Goal: Book appointment/travel/reservation

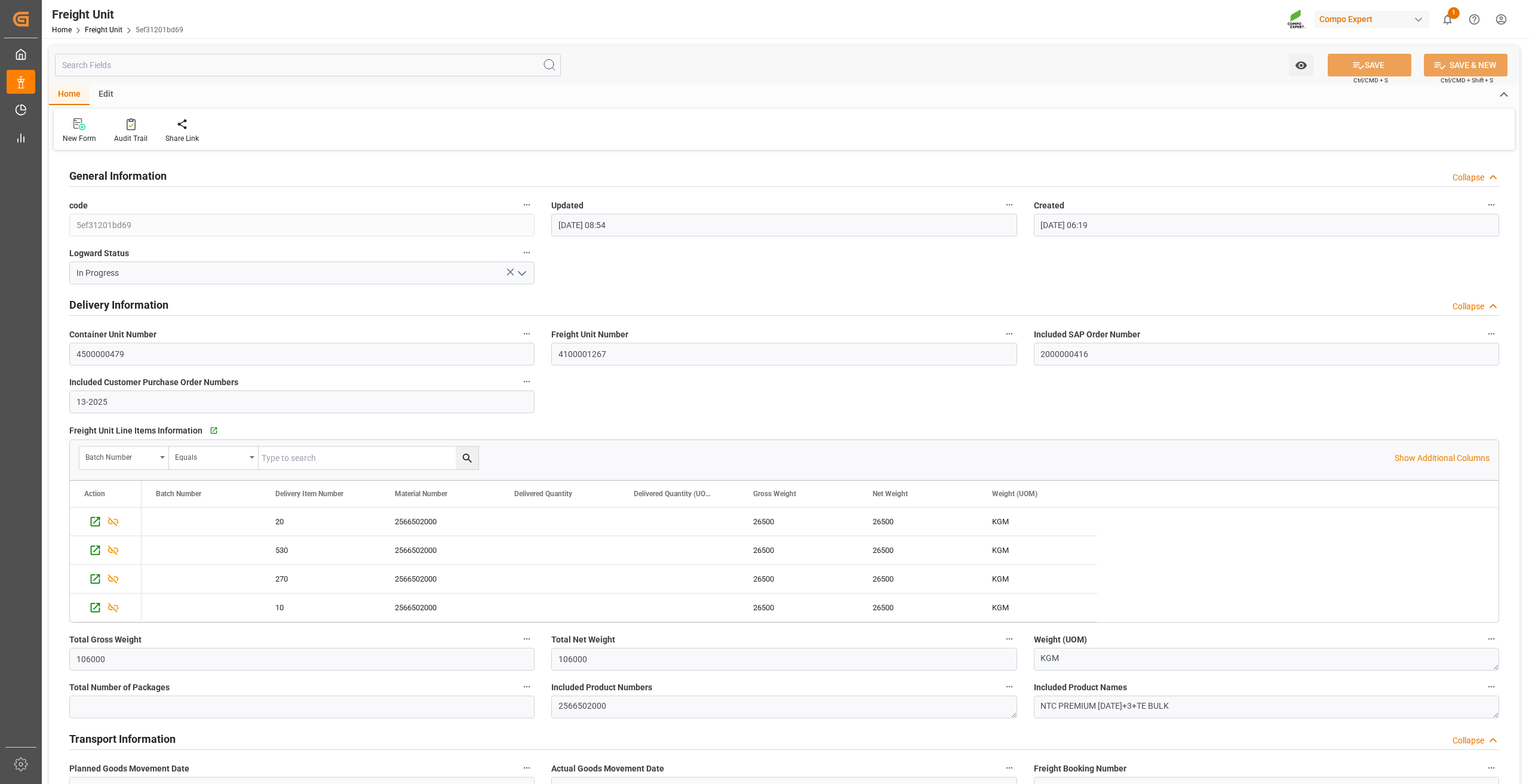
click at [684, 289] on div "Delivery Information Collapse" at bounding box center [784, 304] width 1446 height 33
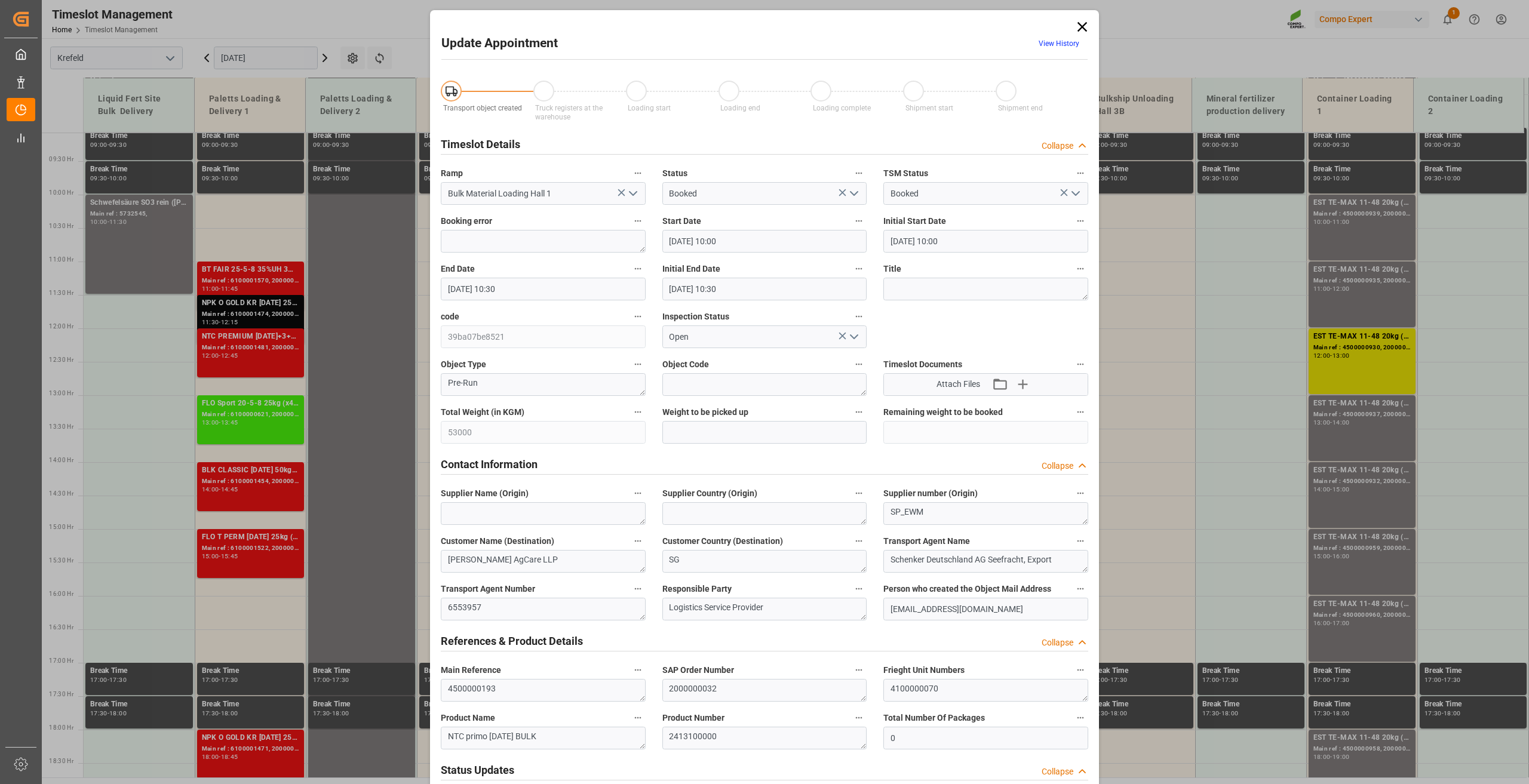
click at [1081, 30] on icon at bounding box center [1082, 27] width 17 height 17
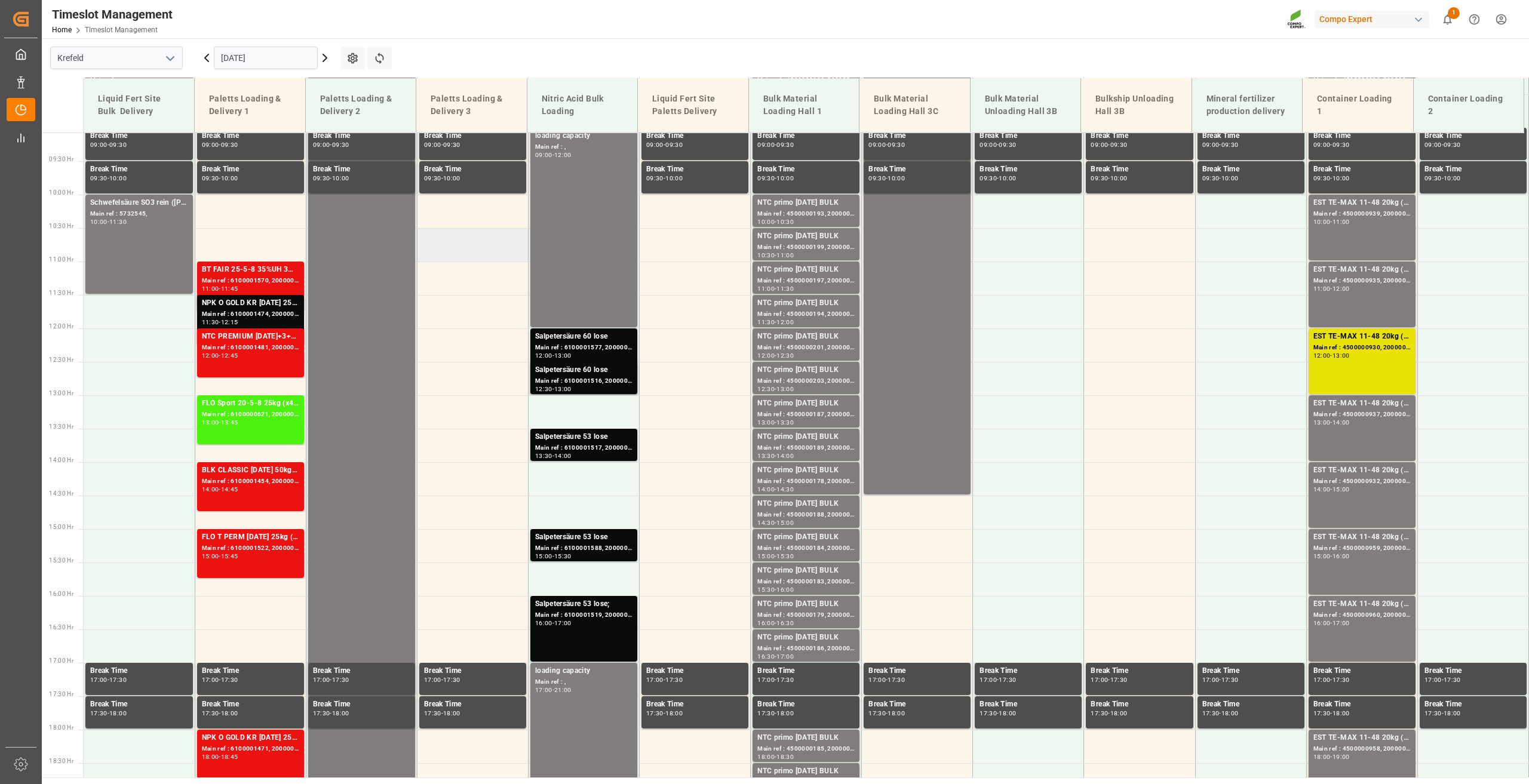
scroll to position [308, 0]
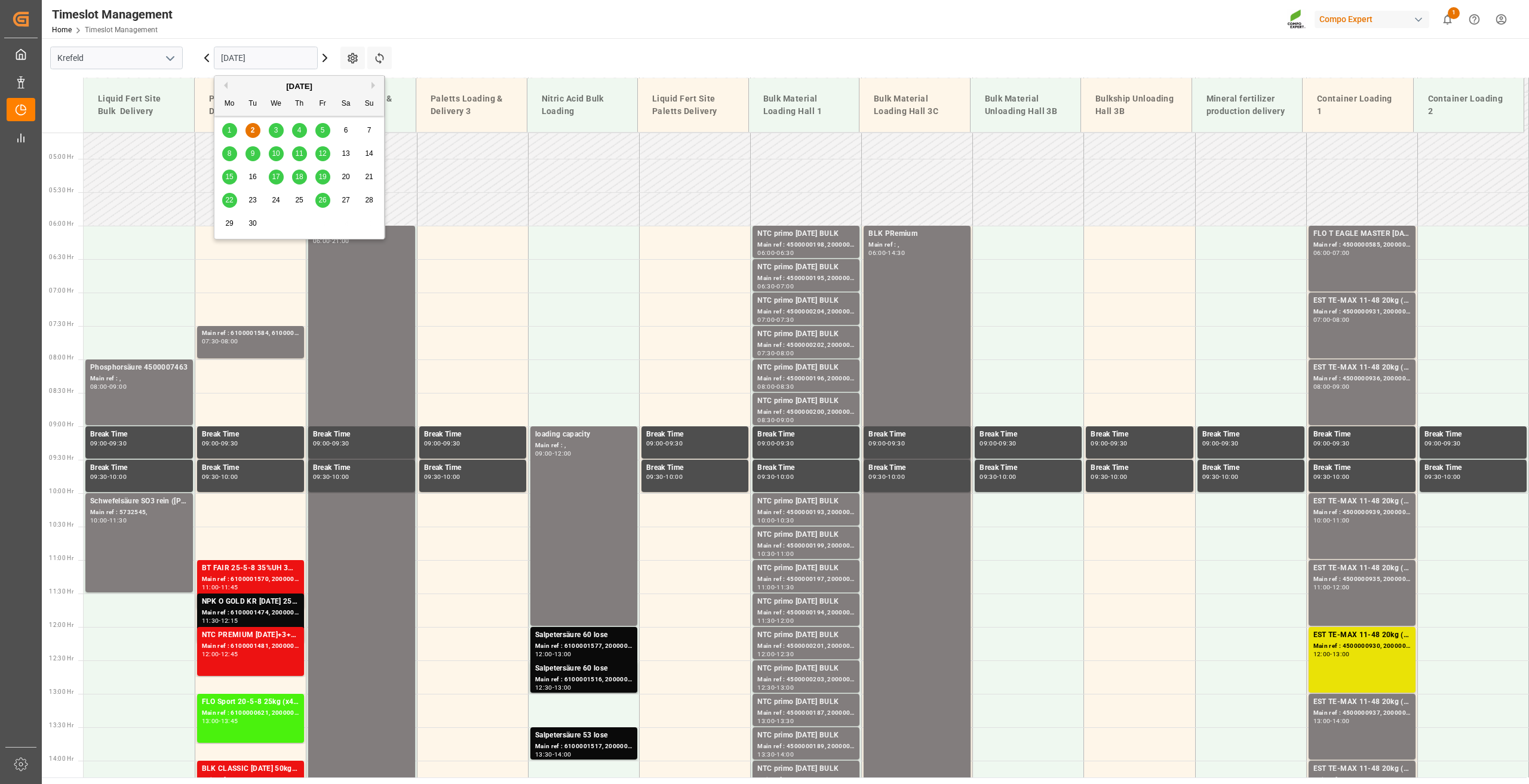
click at [226, 52] on input "[DATE]" at bounding box center [265, 58] width 104 height 23
click at [271, 131] on div "3" at bounding box center [277, 130] width 15 height 14
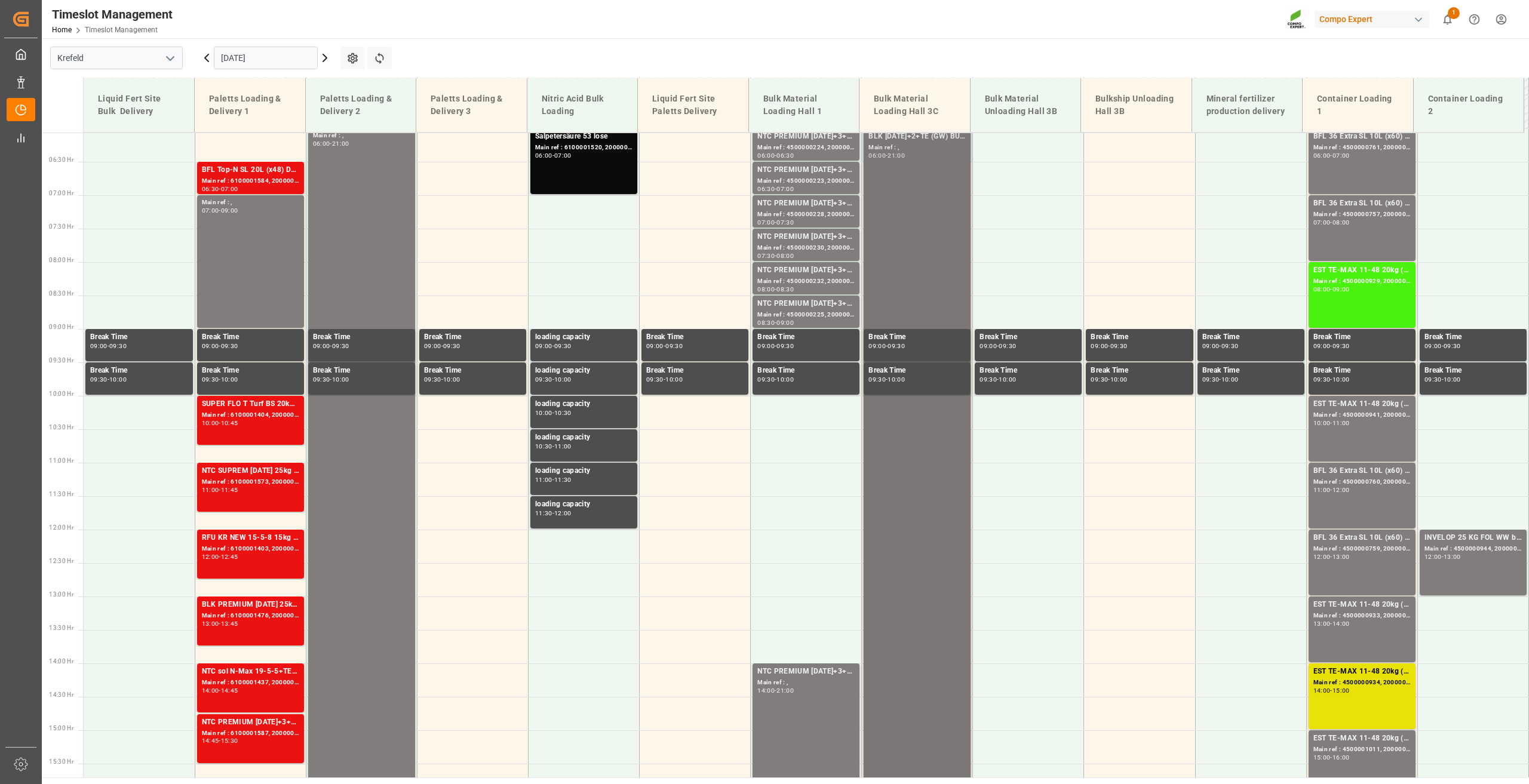
scroll to position [315, 0]
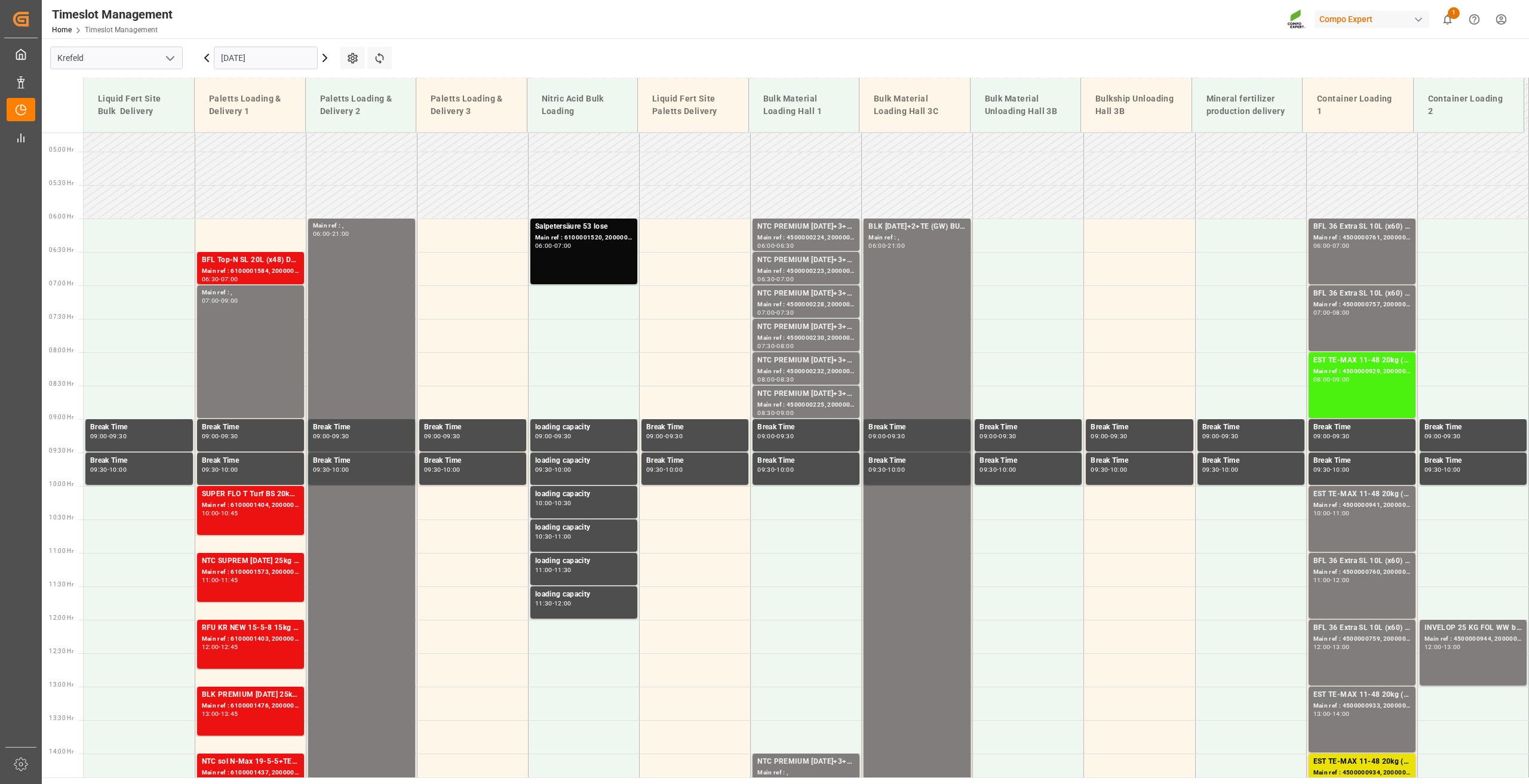
click at [251, 63] on input "[DATE]" at bounding box center [265, 58] width 104 height 23
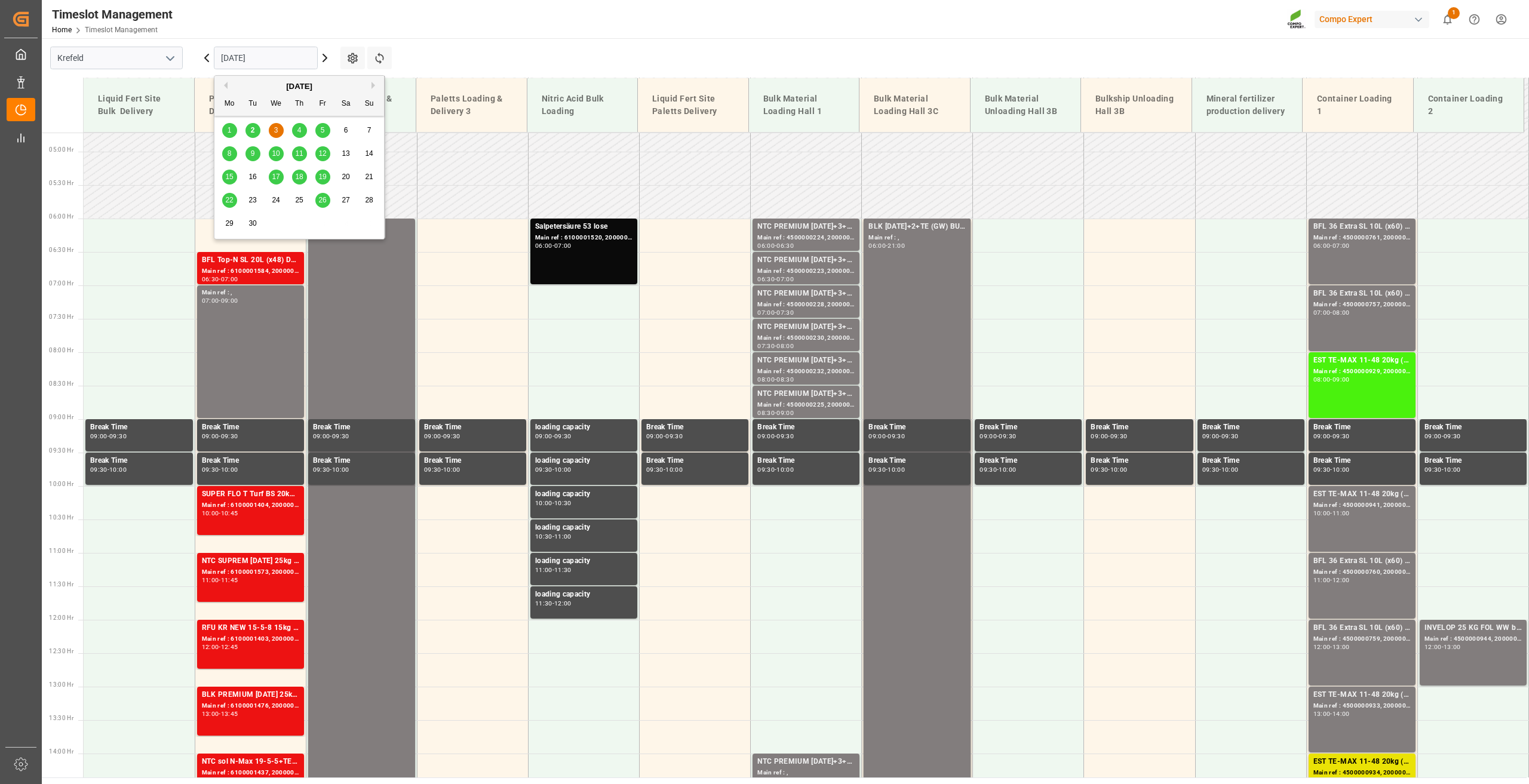
click at [277, 151] on span "10" at bounding box center [275, 153] width 8 height 9
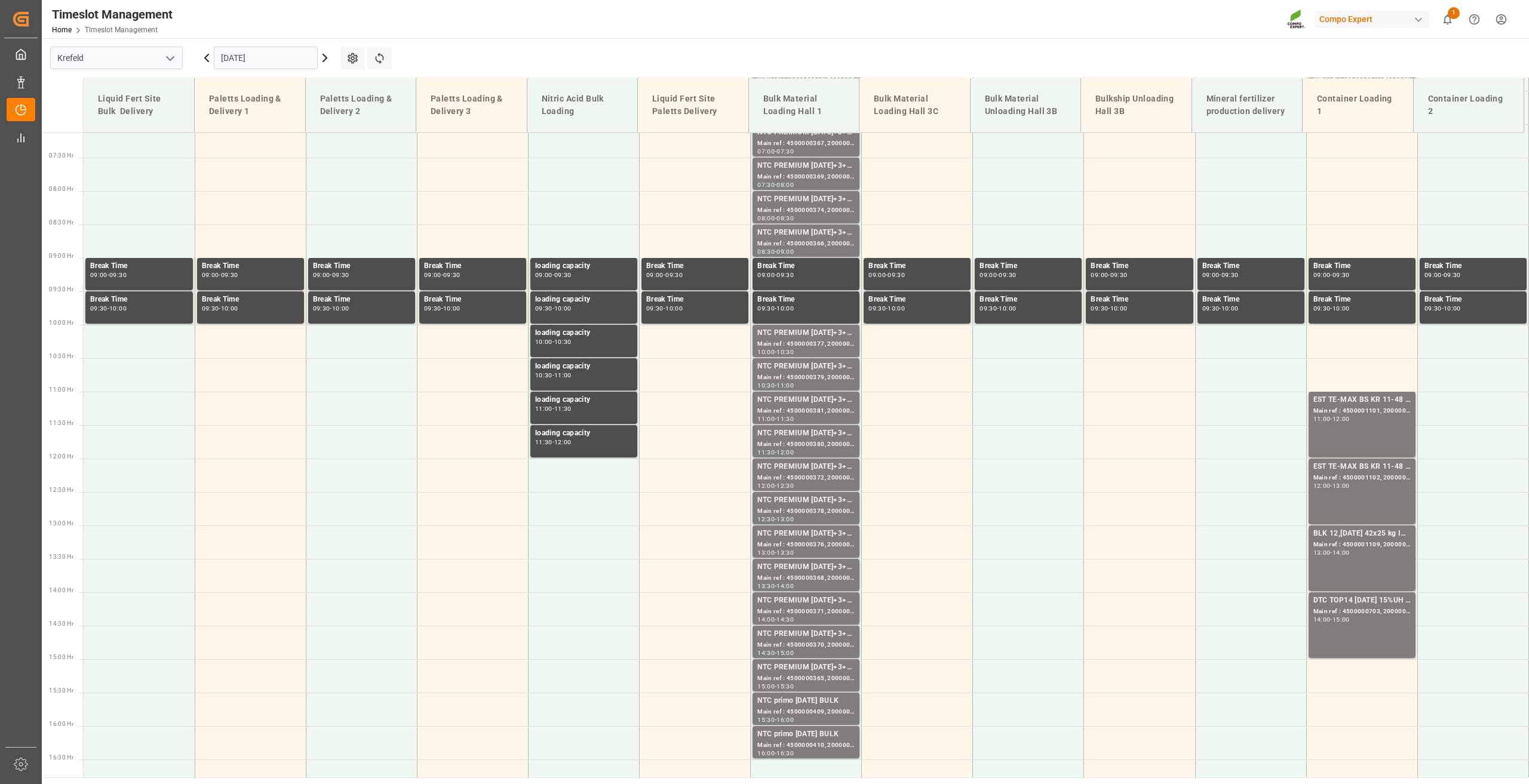
scroll to position [673, 0]
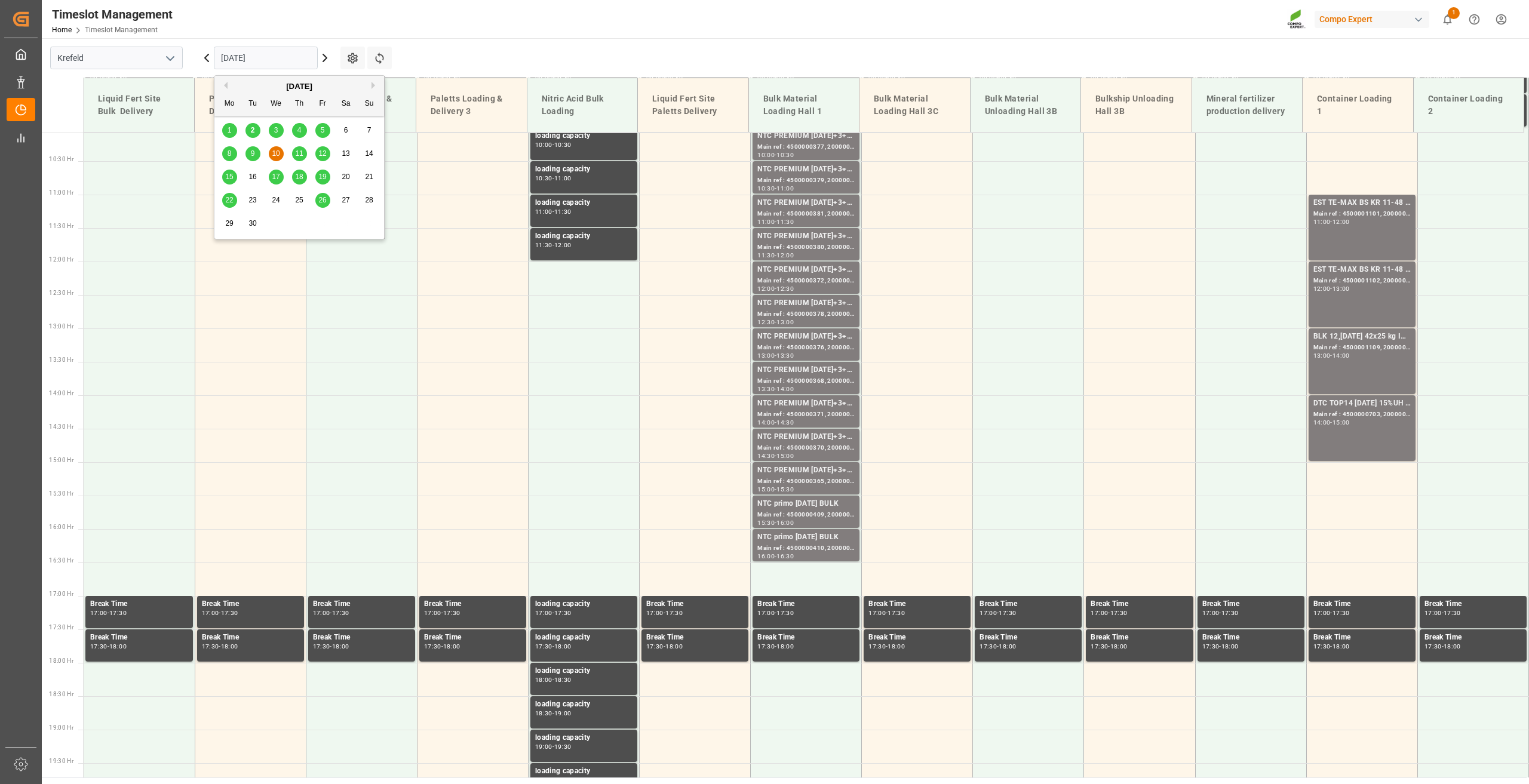
click at [242, 57] on input "[DATE]" at bounding box center [265, 58] width 104 height 23
click at [276, 129] on span "3" at bounding box center [276, 130] width 4 height 9
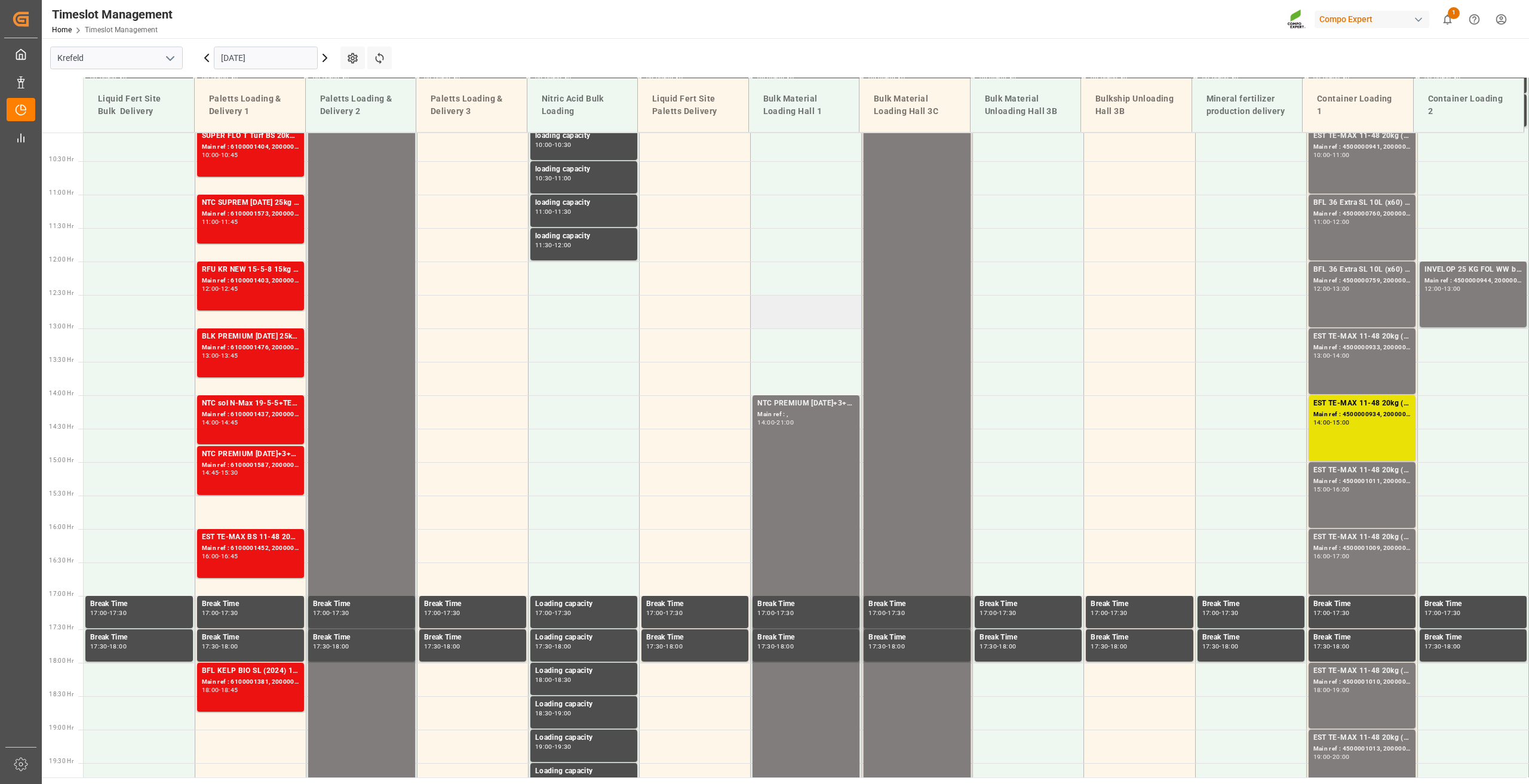
scroll to position [315, 0]
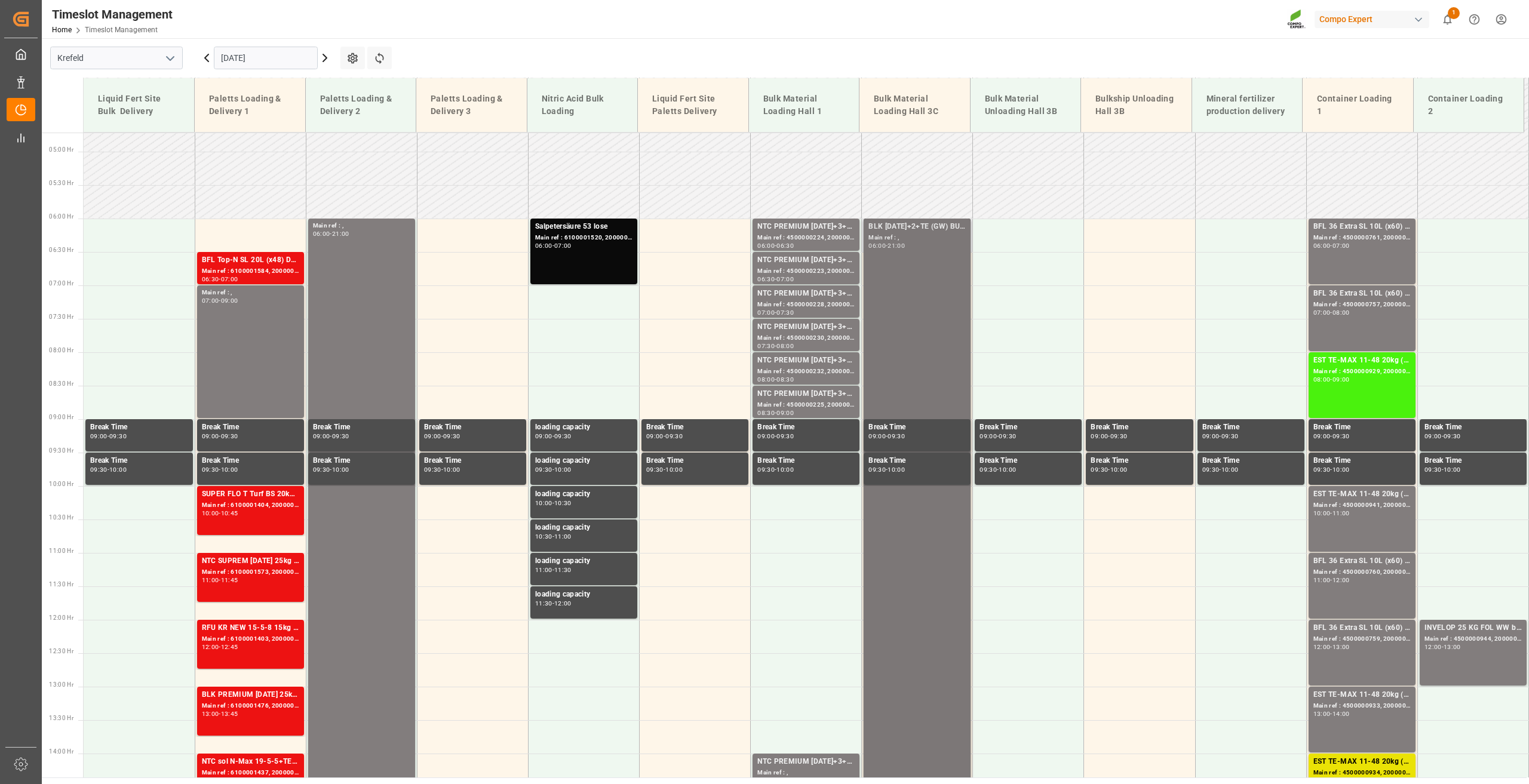
click at [915, 340] on div "BLK [DATE]+2+TE (GW) BULK Main ref : , 06:00 - 21:00" at bounding box center [917, 719] width 97 height 997
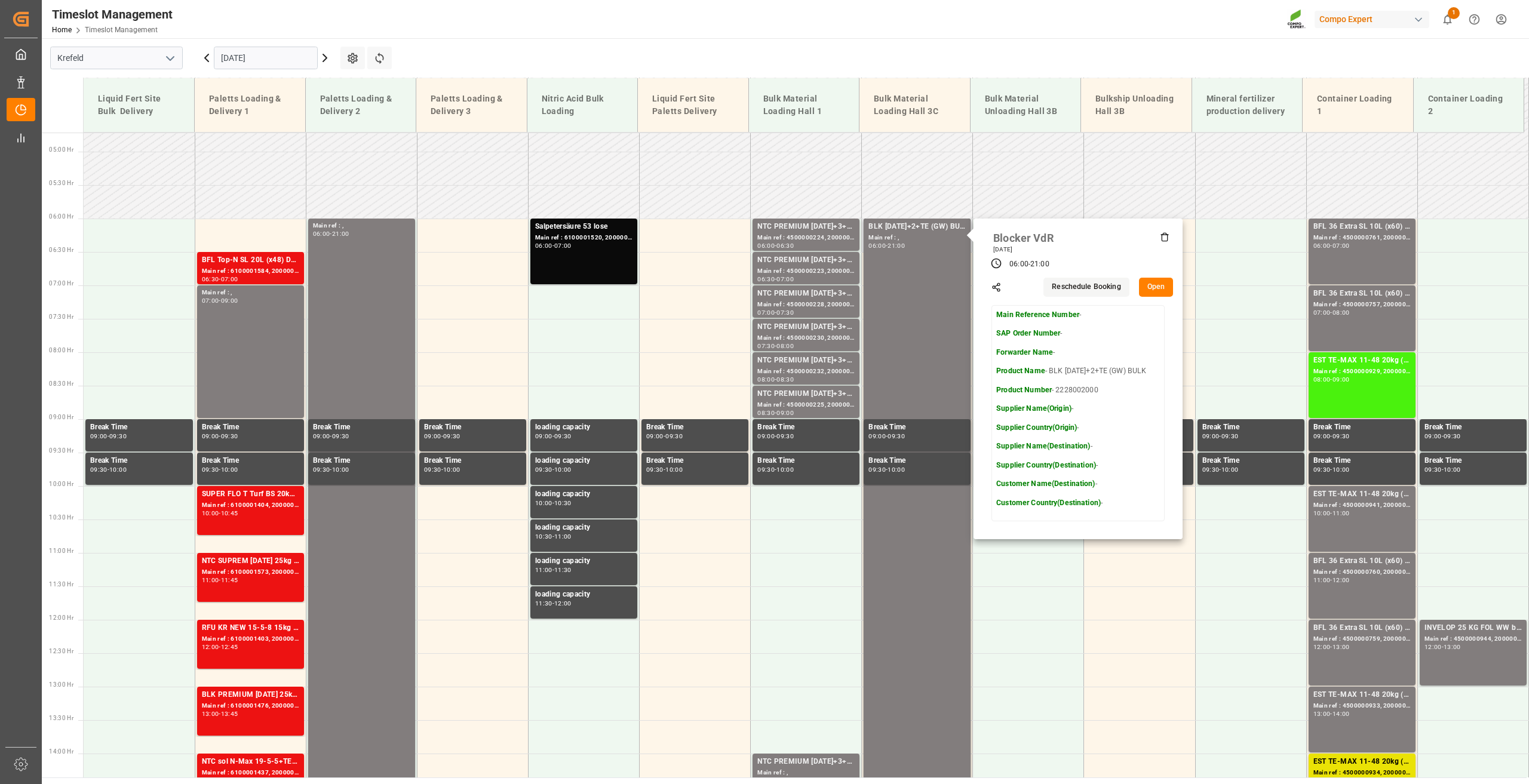
click at [1161, 289] on button "Open" at bounding box center [1156, 287] width 35 height 19
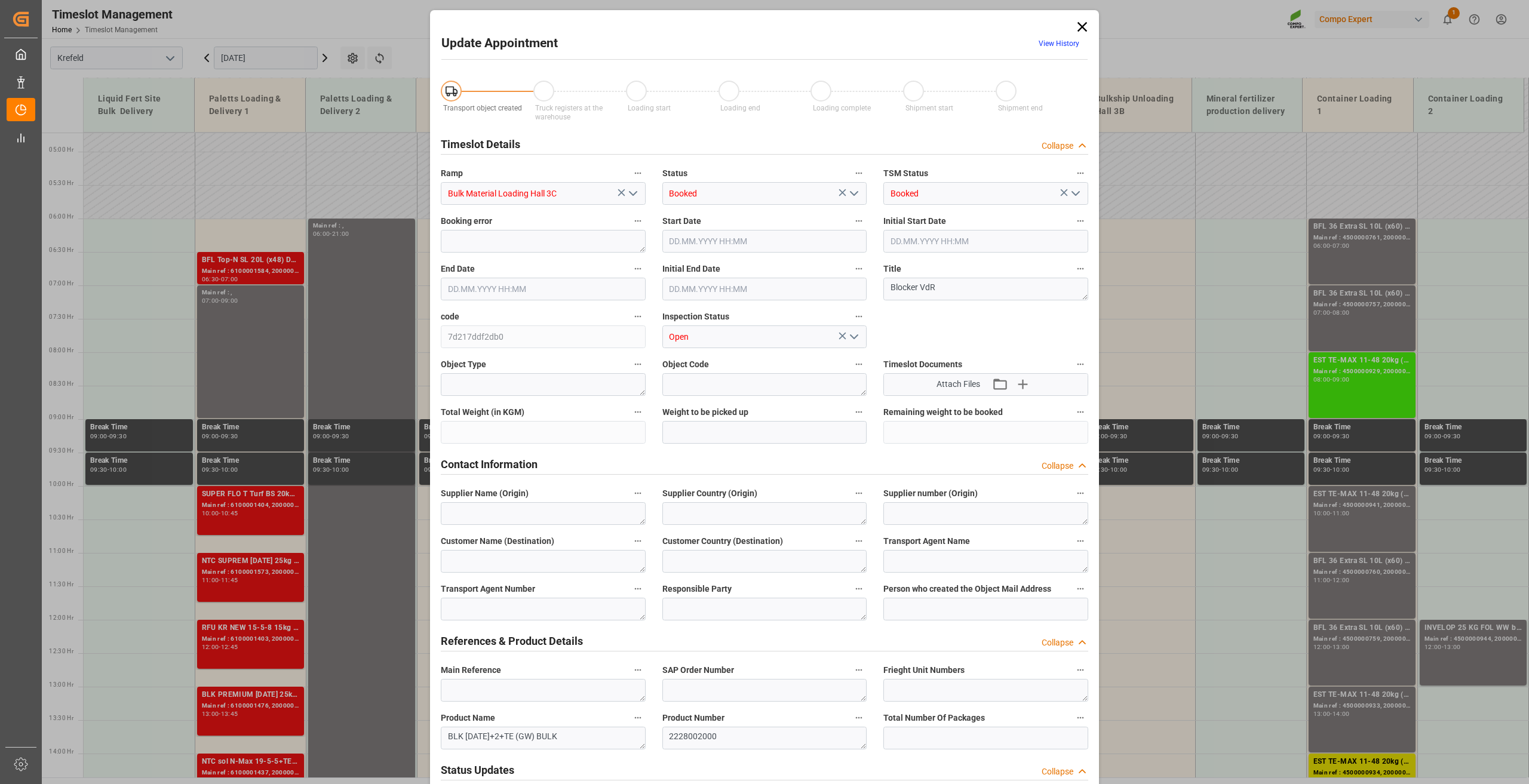
type input "800000"
type input "[DATE] 06:00"
type input "[DATE] 21:00"
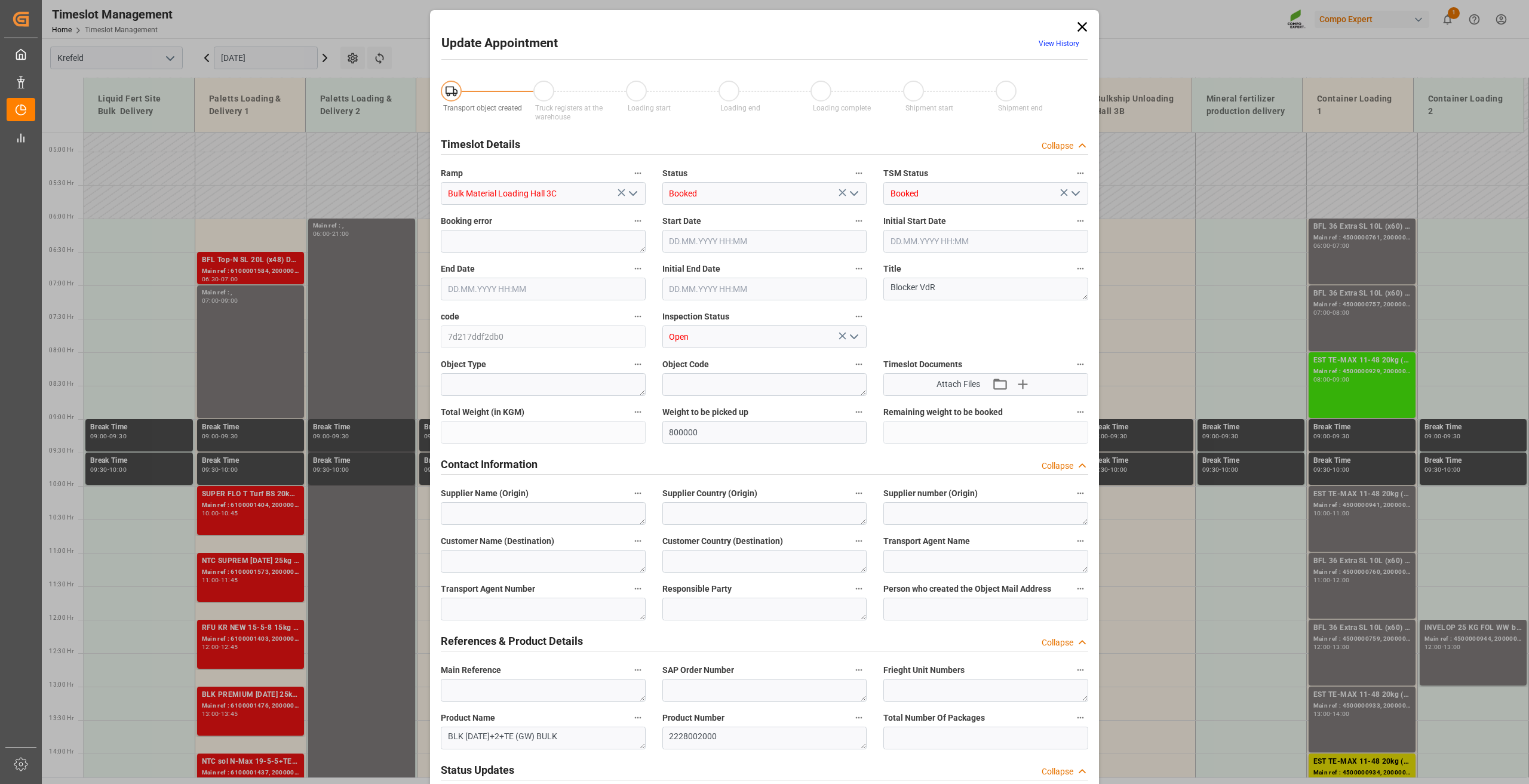
type input "[DATE] 06:57"
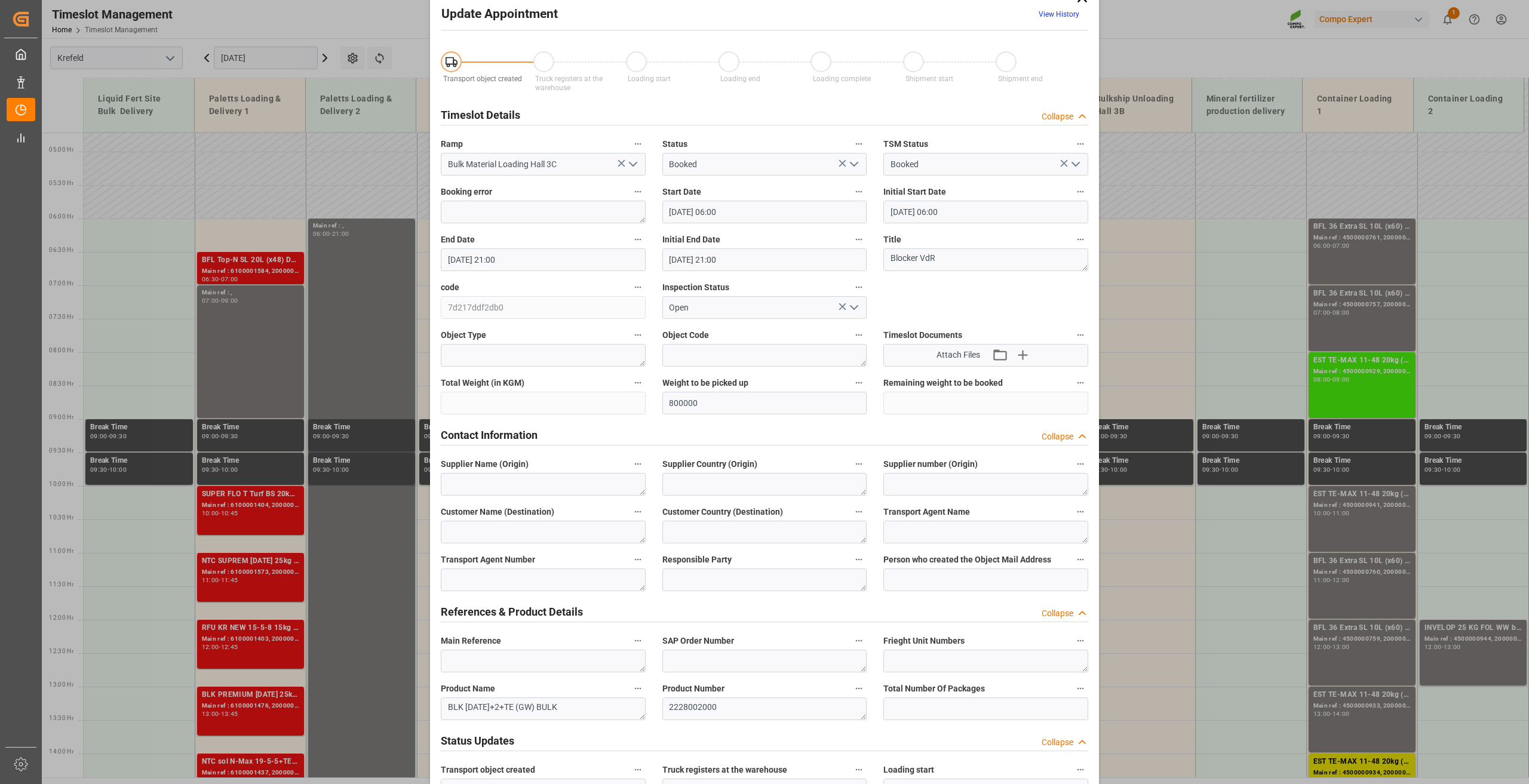
scroll to position [0, 0]
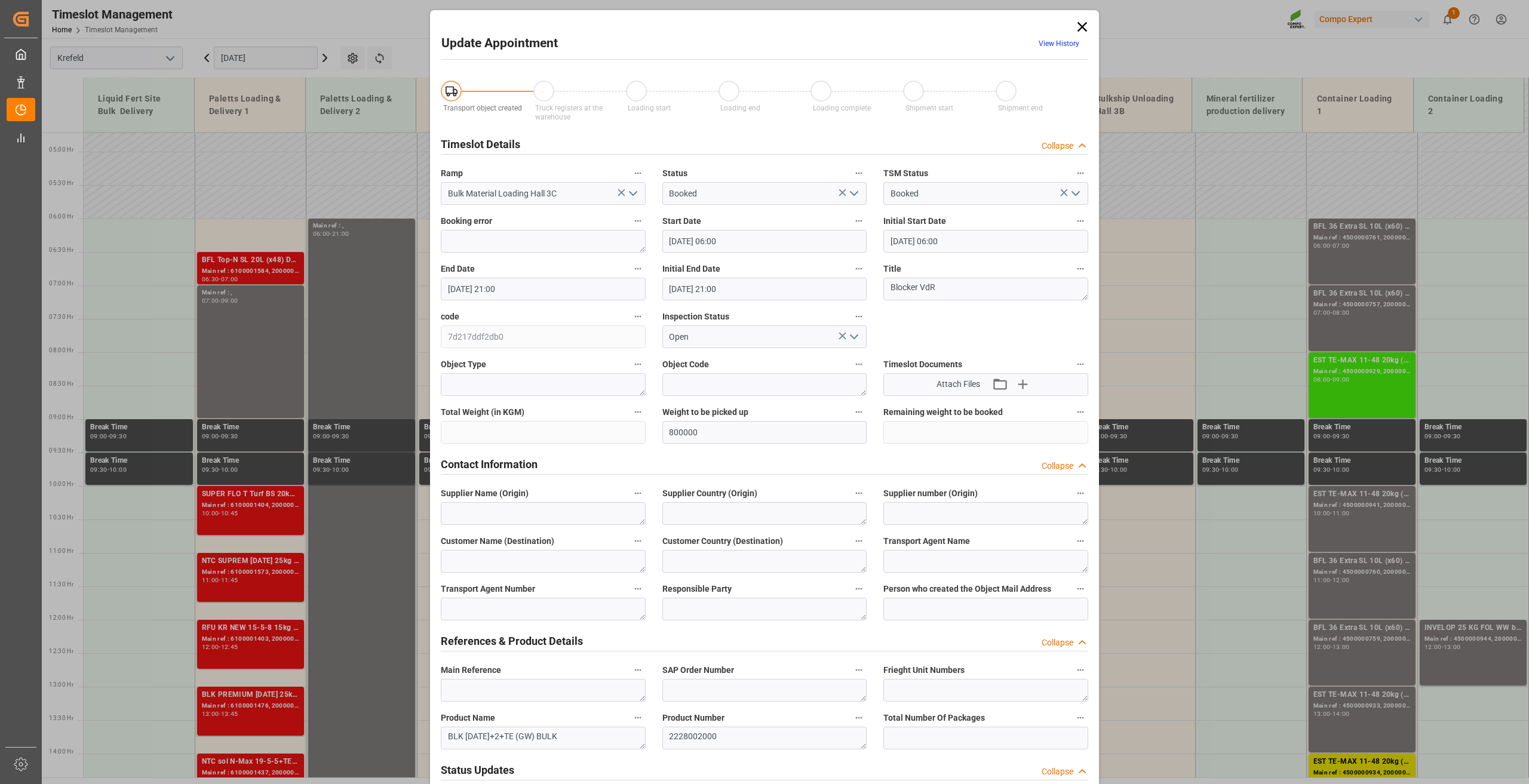
click at [690, 241] on input "[DATE] 06:00" at bounding box center [764, 241] width 205 height 23
click at [721, 334] on span "10" at bounding box center [722, 336] width 8 height 9
type input "[DATE] 06:00"
click at [863, 349] on li "06:00" at bounding box center [856, 349] width 51 height 30
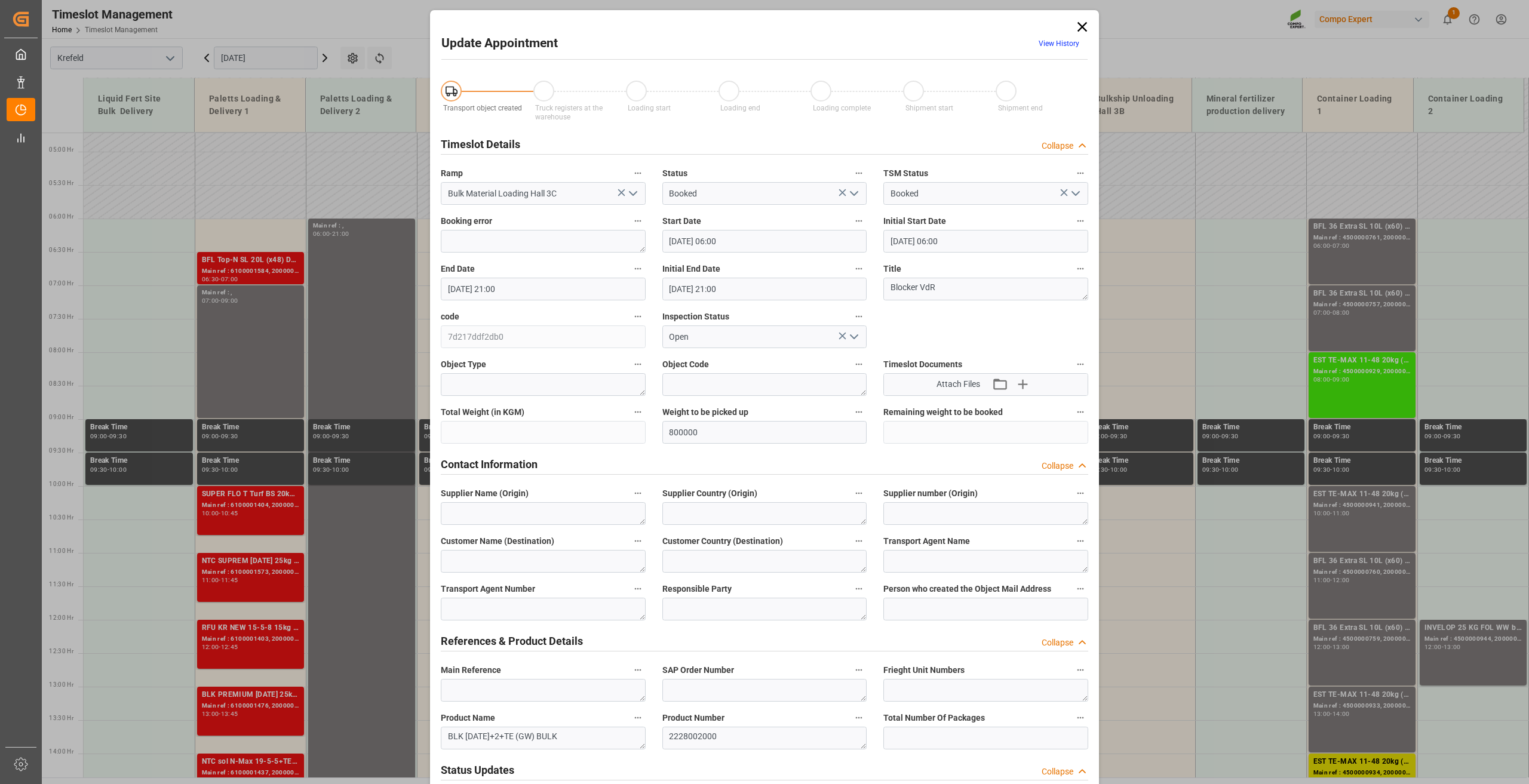
click at [459, 287] on input "[DATE] 21:00" at bounding box center [543, 288] width 205 height 23
drag, startPoint x: 500, startPoint y: 389, endPoint x: 614, endPoint y: 389, distance: 114.0
click at [500, 389] on div "10" at bounding box center [502, 383] width 15 height 14
type input "[DATE] 21:00"
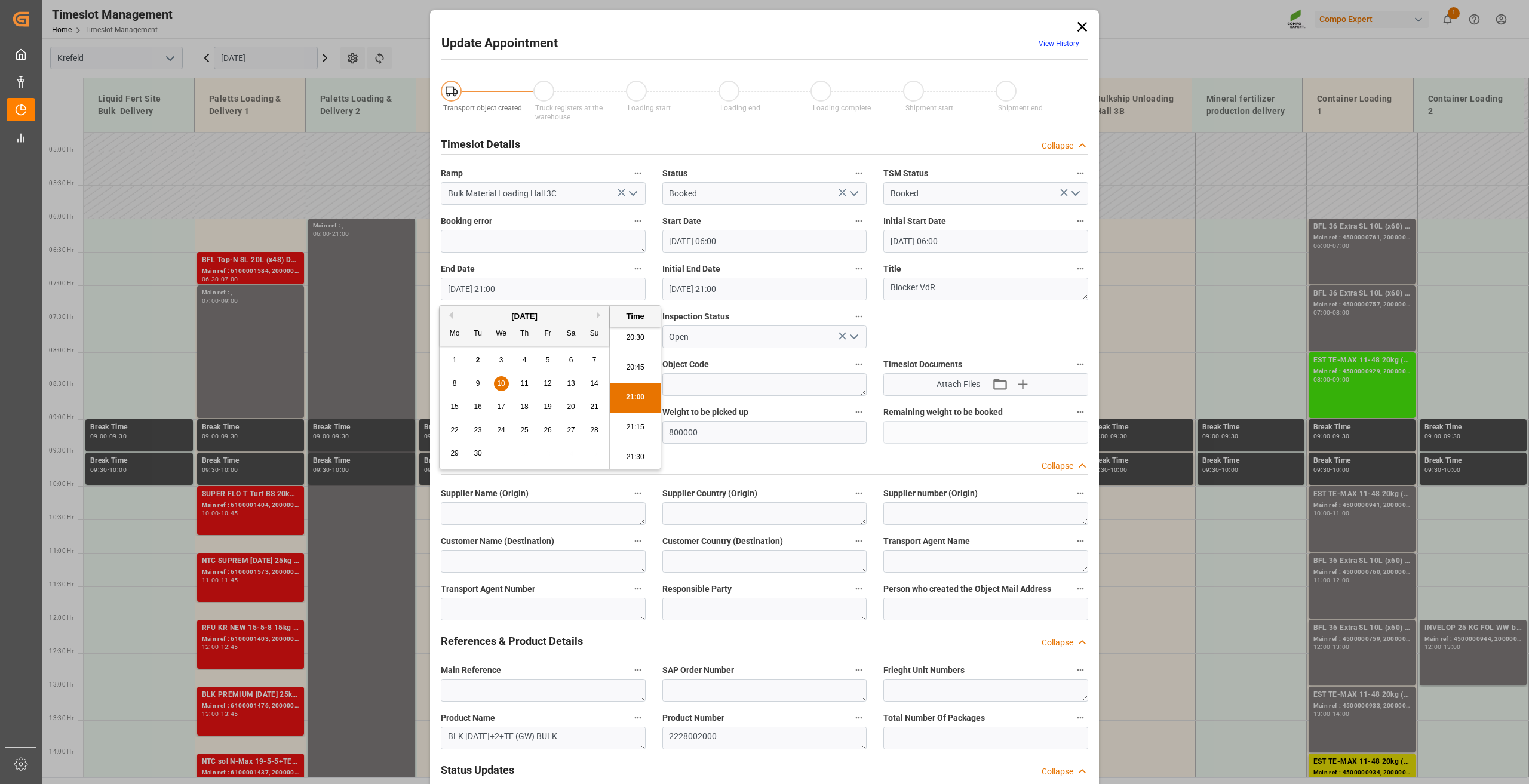
click at [628, 389] on li "21:00" at bounding box center [636, 397] width 51 height 30
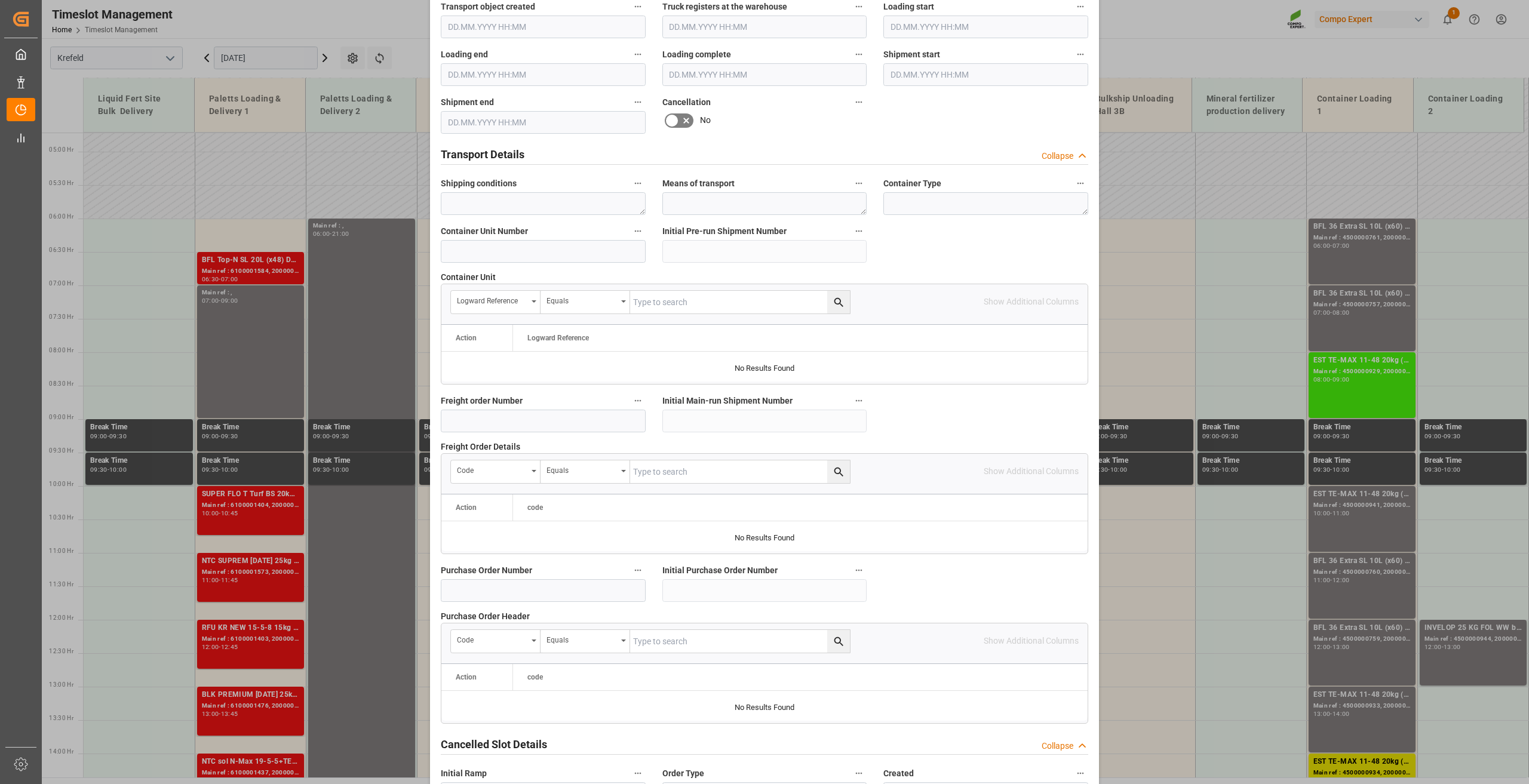
scroll to position [872, 0]
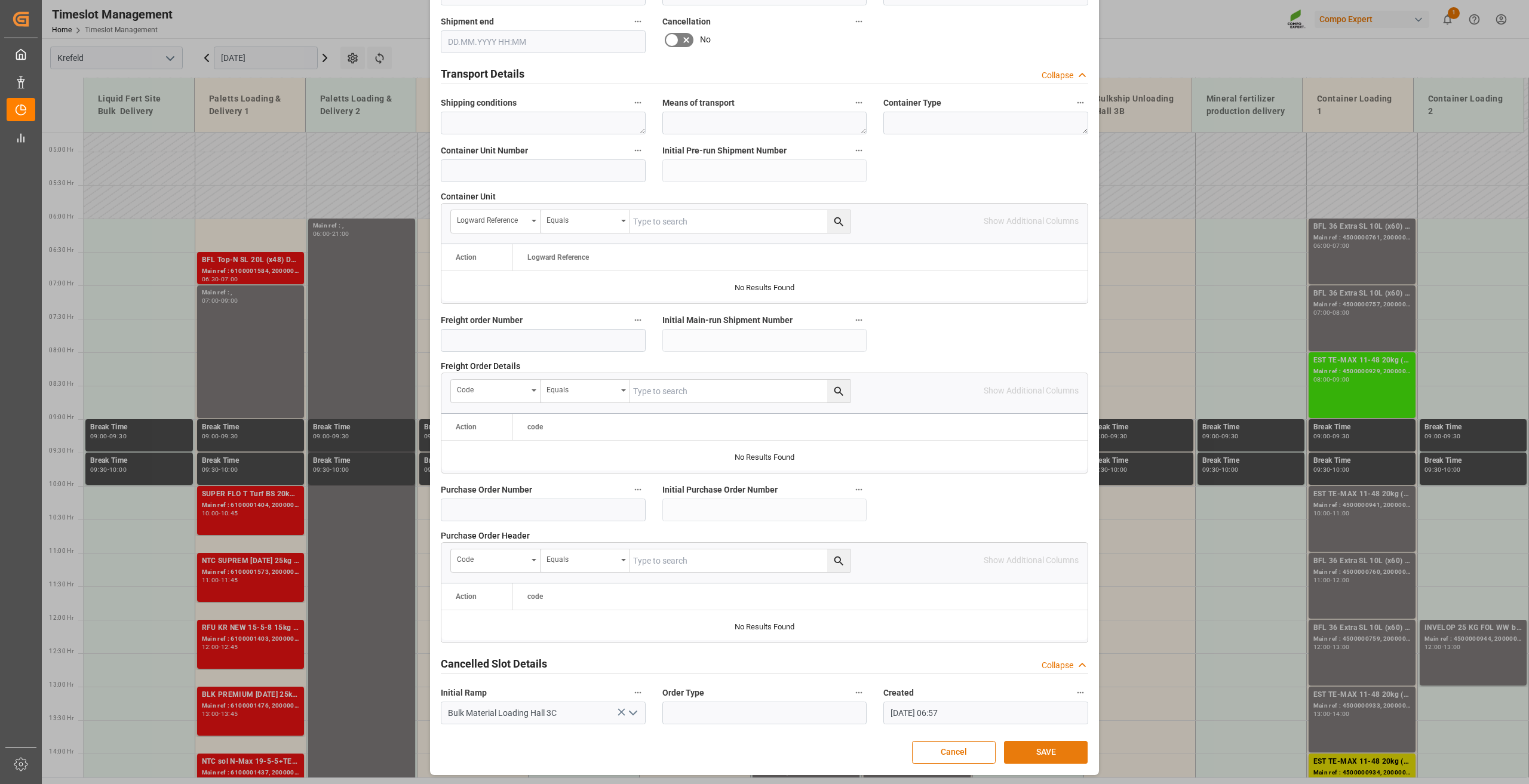
click at [1018, 754] on button "SAVE" at bounding box center [1046, 752] width 83 height 23
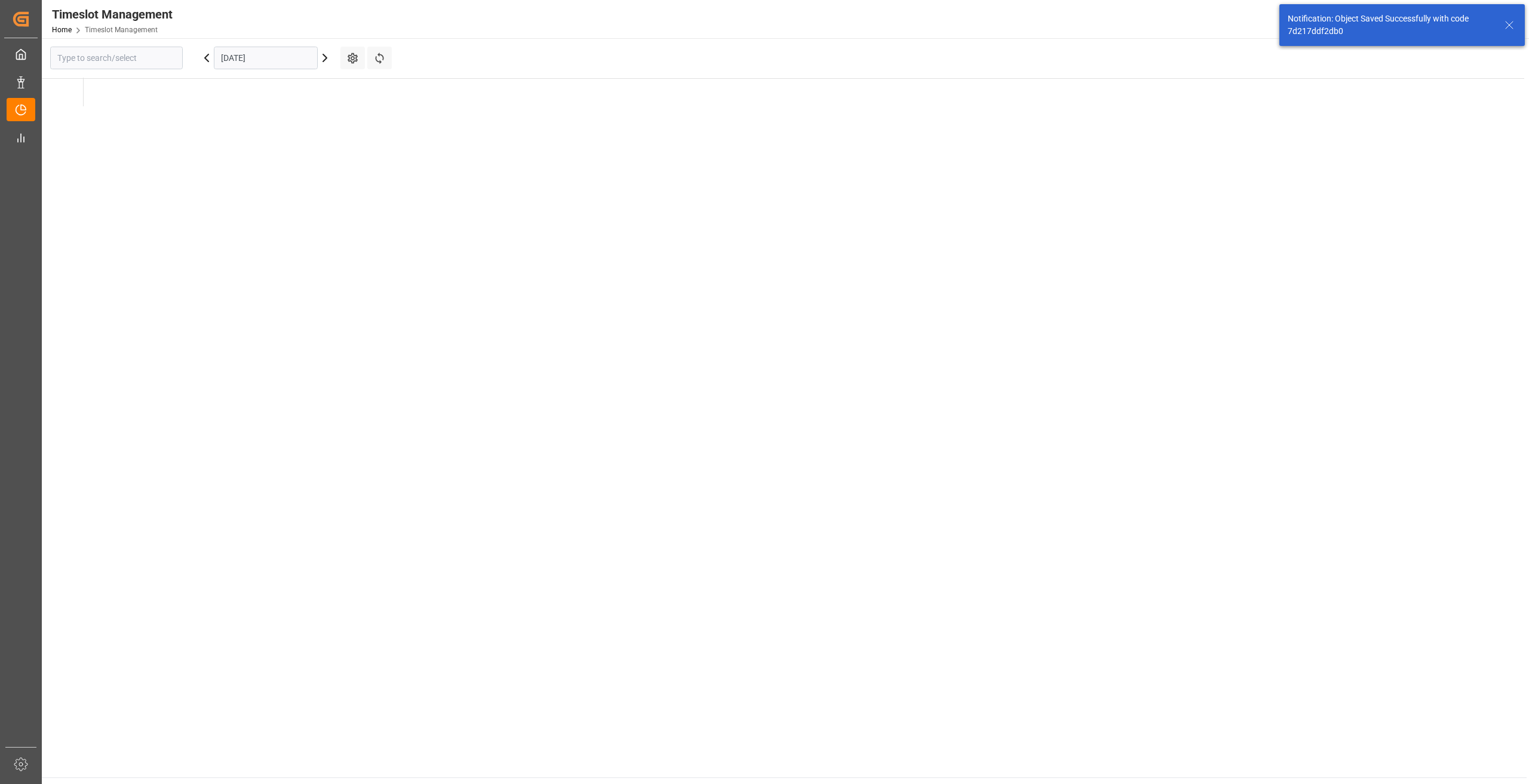
type input "Krefeld"
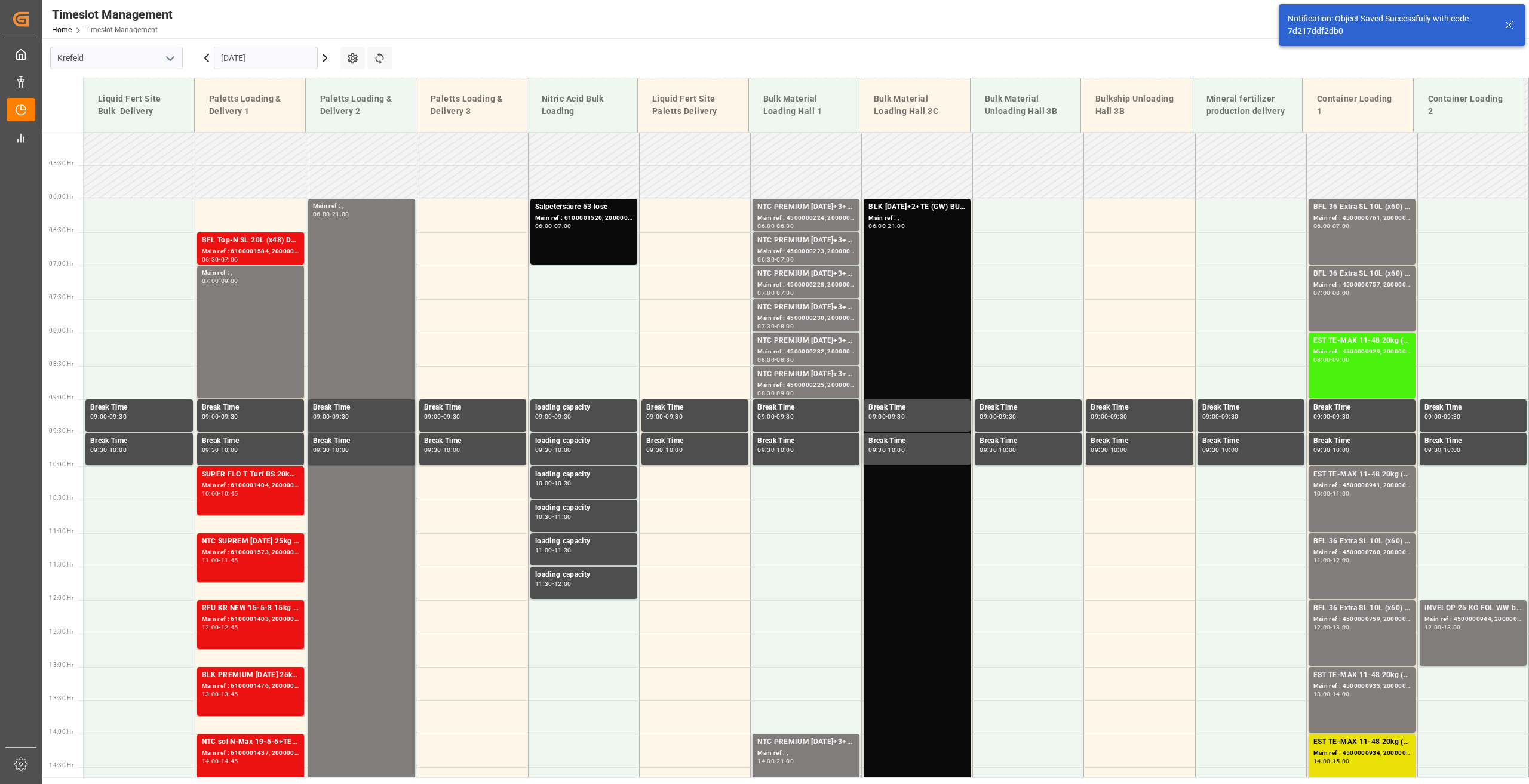
scroll to position [339, 0]
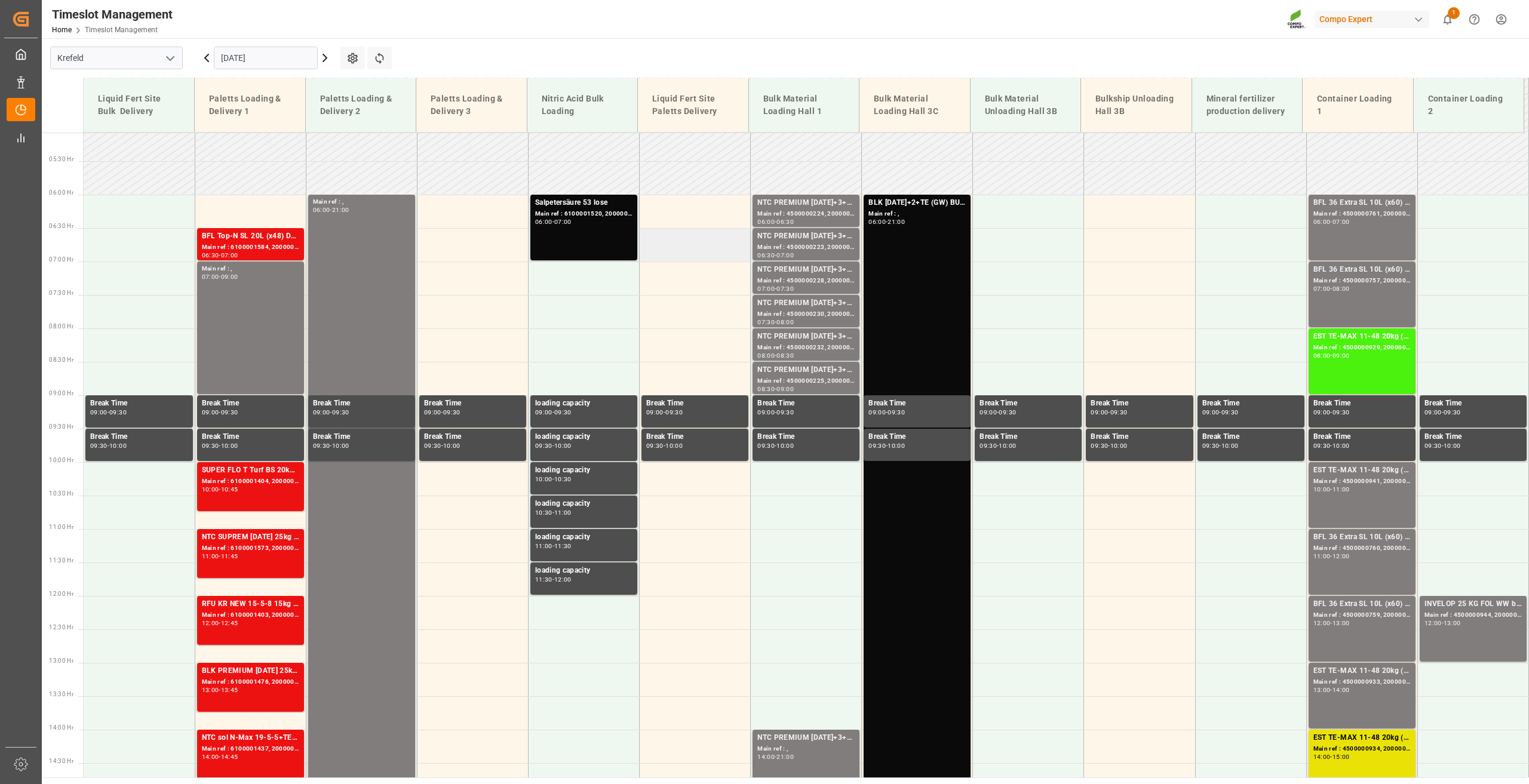
drag, startPoint x: 242, startPoint y: 61, endPoint x: 700, endPoint y: 230, distance: 488.2
click at [242, 61] on input "[DATE]" at bounding box center [265, 58] width 104 height 23
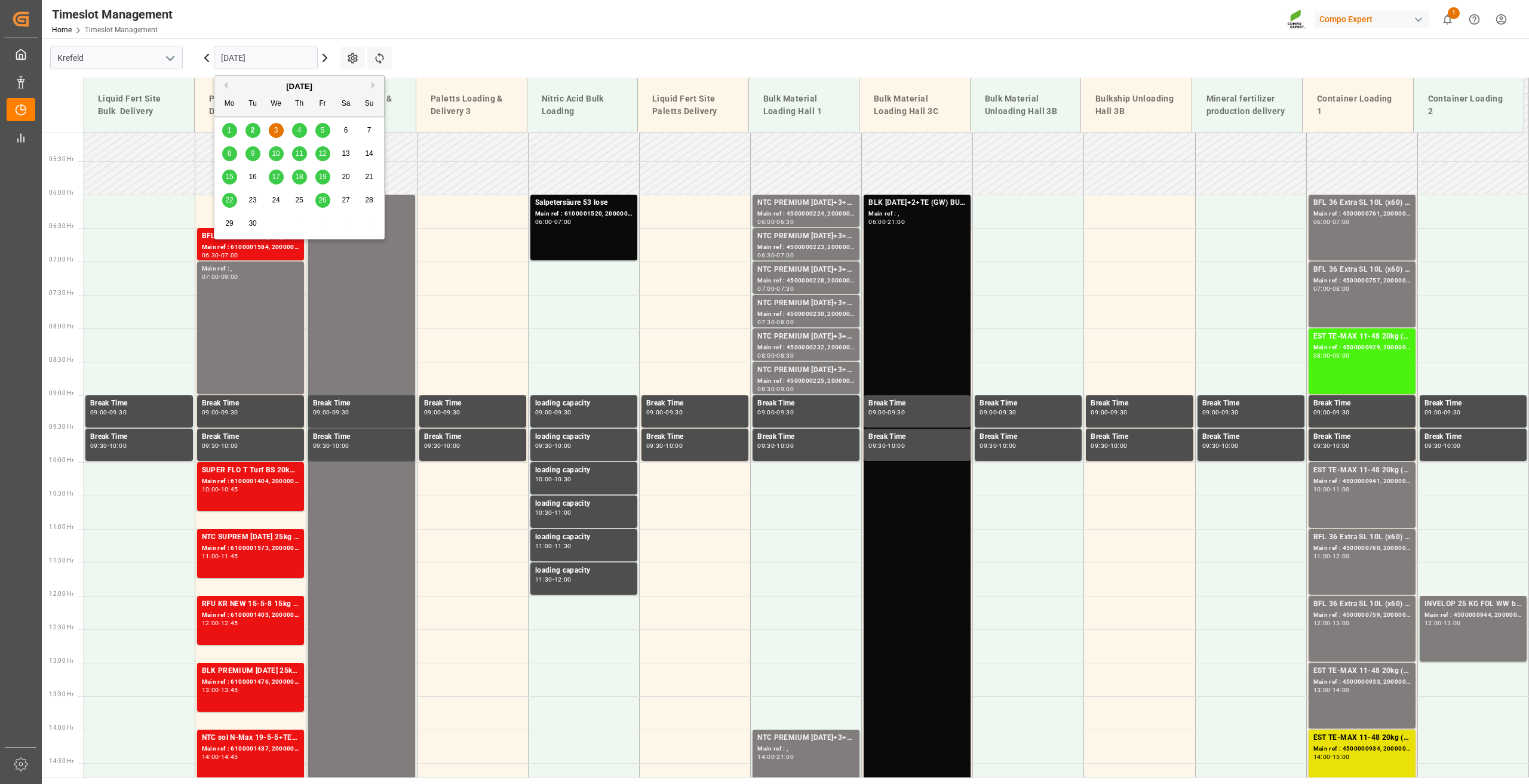
click at [939, 246] on div "BLK [DATE]+2+TE (GW) BULK Main ref : , 06:00 - 21:00" at bounding box center [917, 696] width 97 height 997
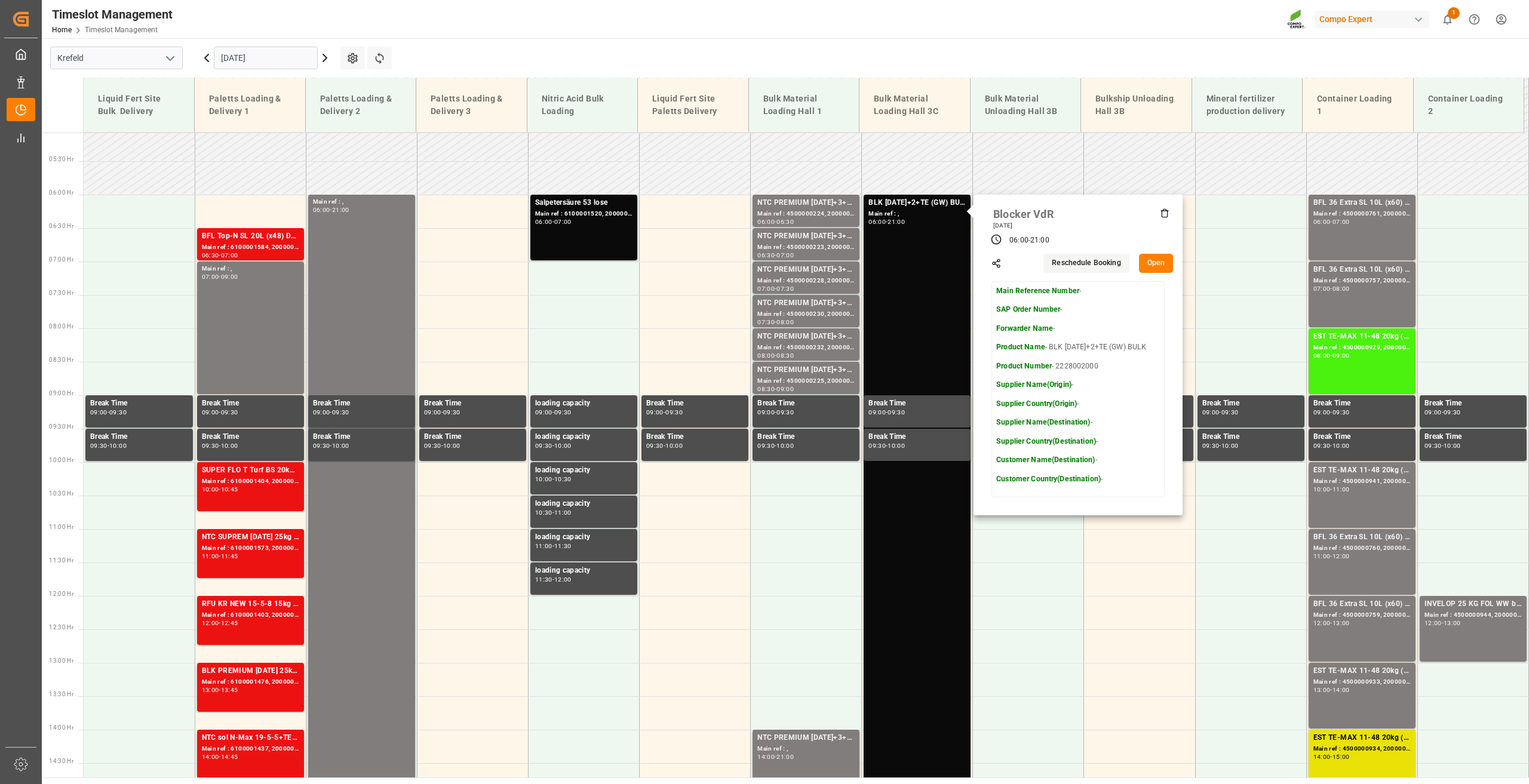
click at [1155, 264] on button "Open" at bounding box center [1156, 263] width 35 height 19
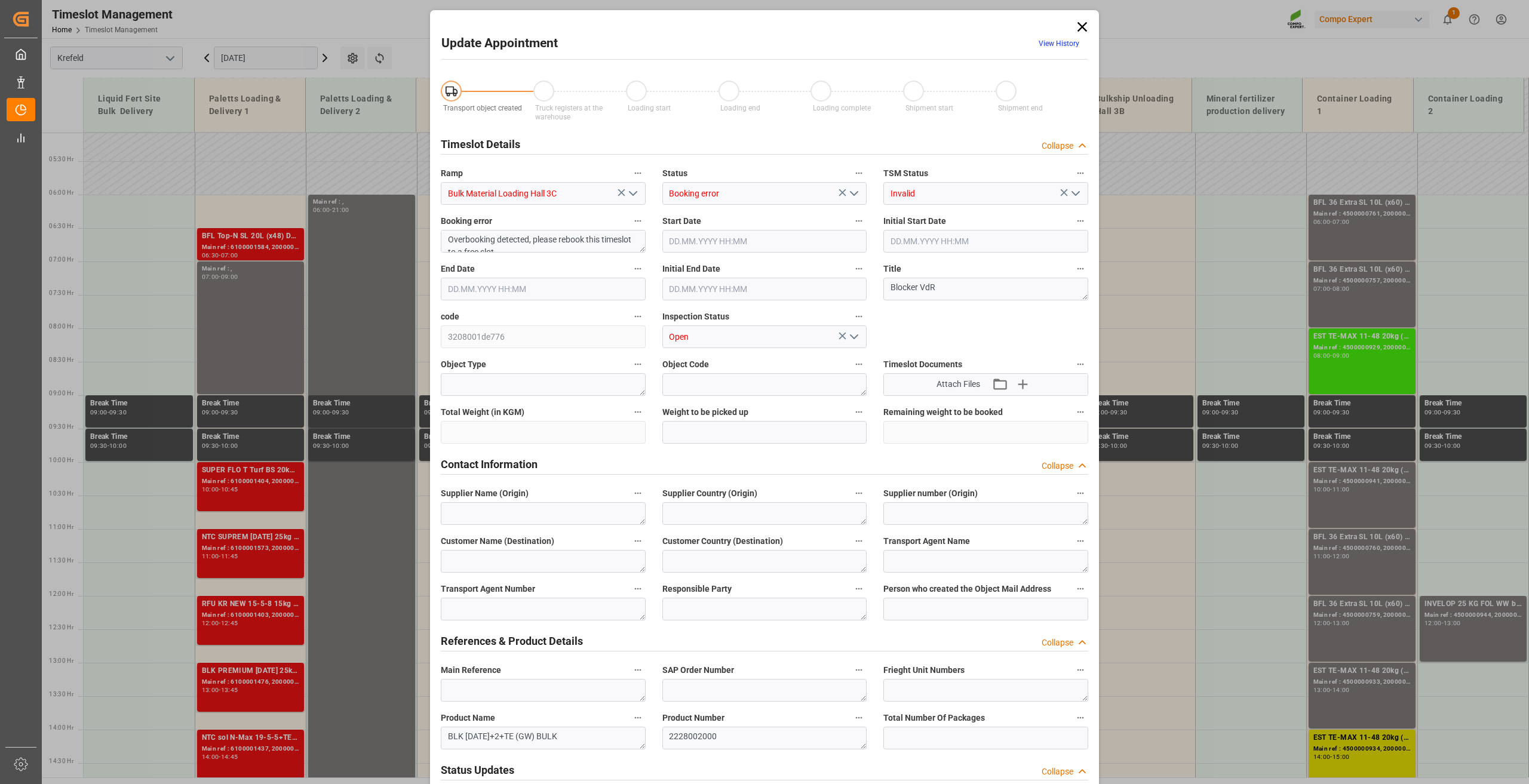
type input "800000"
type input "[DATE] 06:00"
type input "[DATE] 21:00"
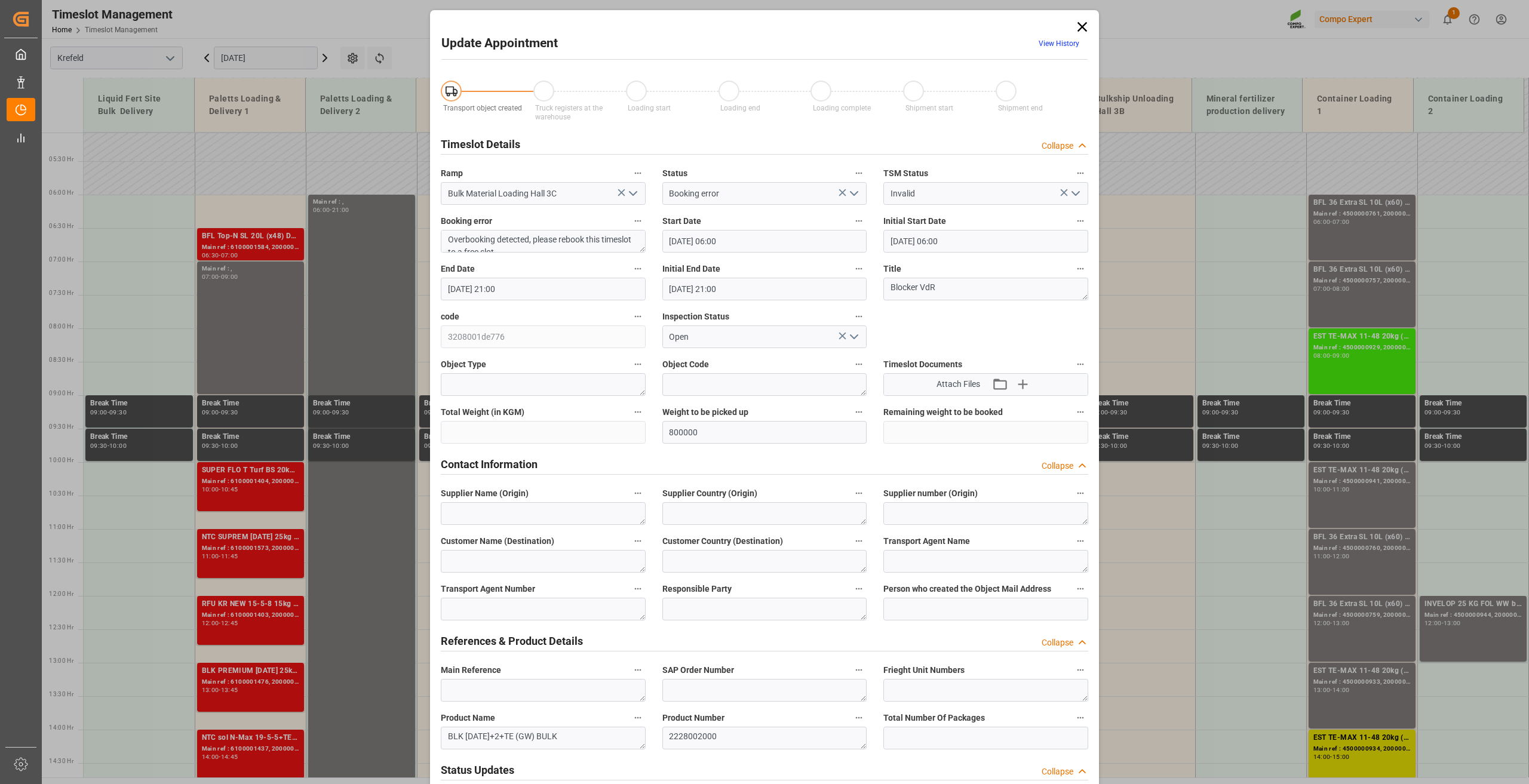
type input "[DATE] 06:57"
click at [718, 238] on input "[DATE] 06:00" at bounding box center [764, 241] width 205 height 23
click at [721, 332] on span "10" at bounding box center [722, 336] width 8 height 9
type input "[DATE] 06:00"
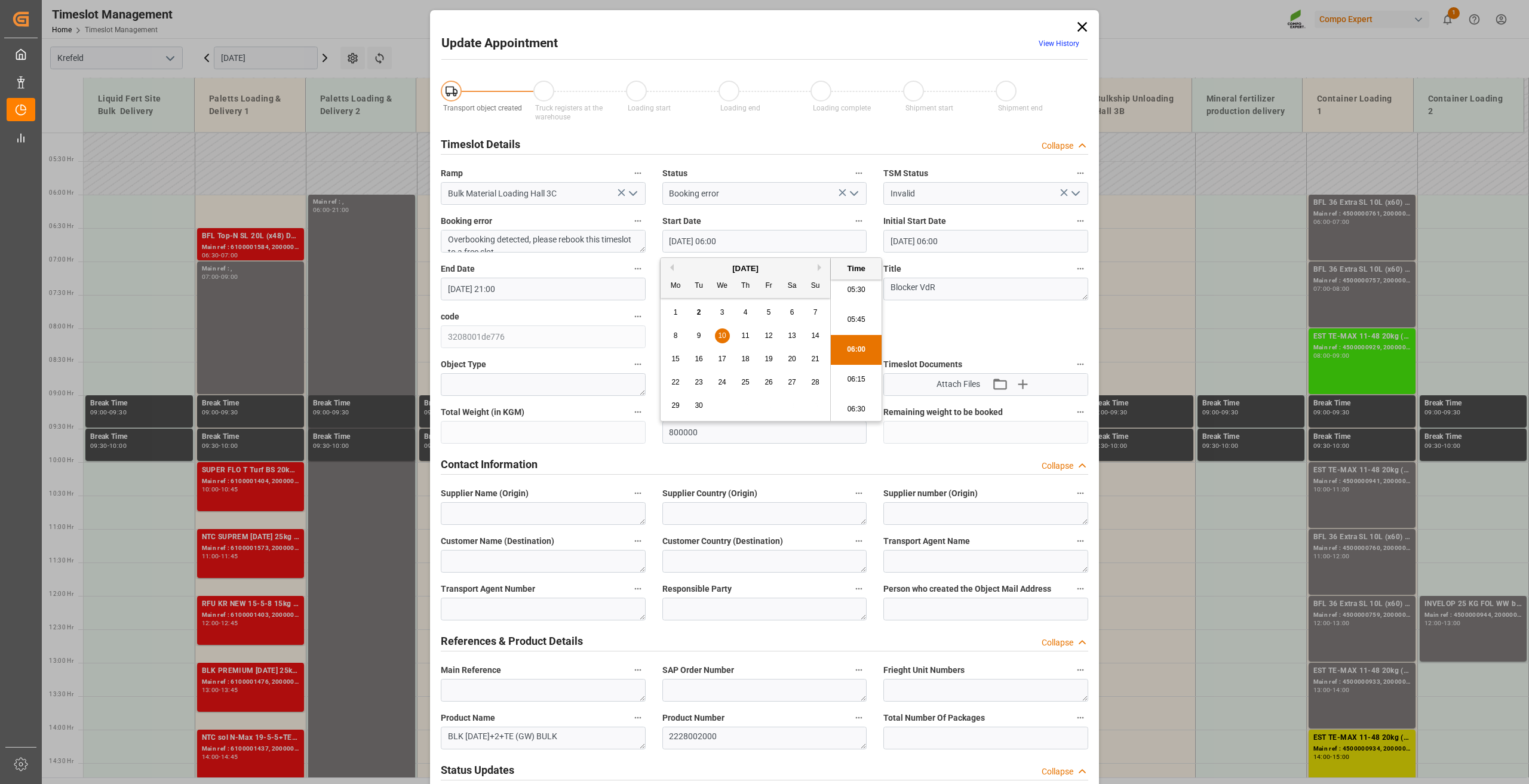
click at [866, 349] on li "06:00" at bounding box center [856, 349] width 51 height 30
click at [465, 289] on input "[DATE] 21:00" at bounding box center [543, 288] width 205 height 23
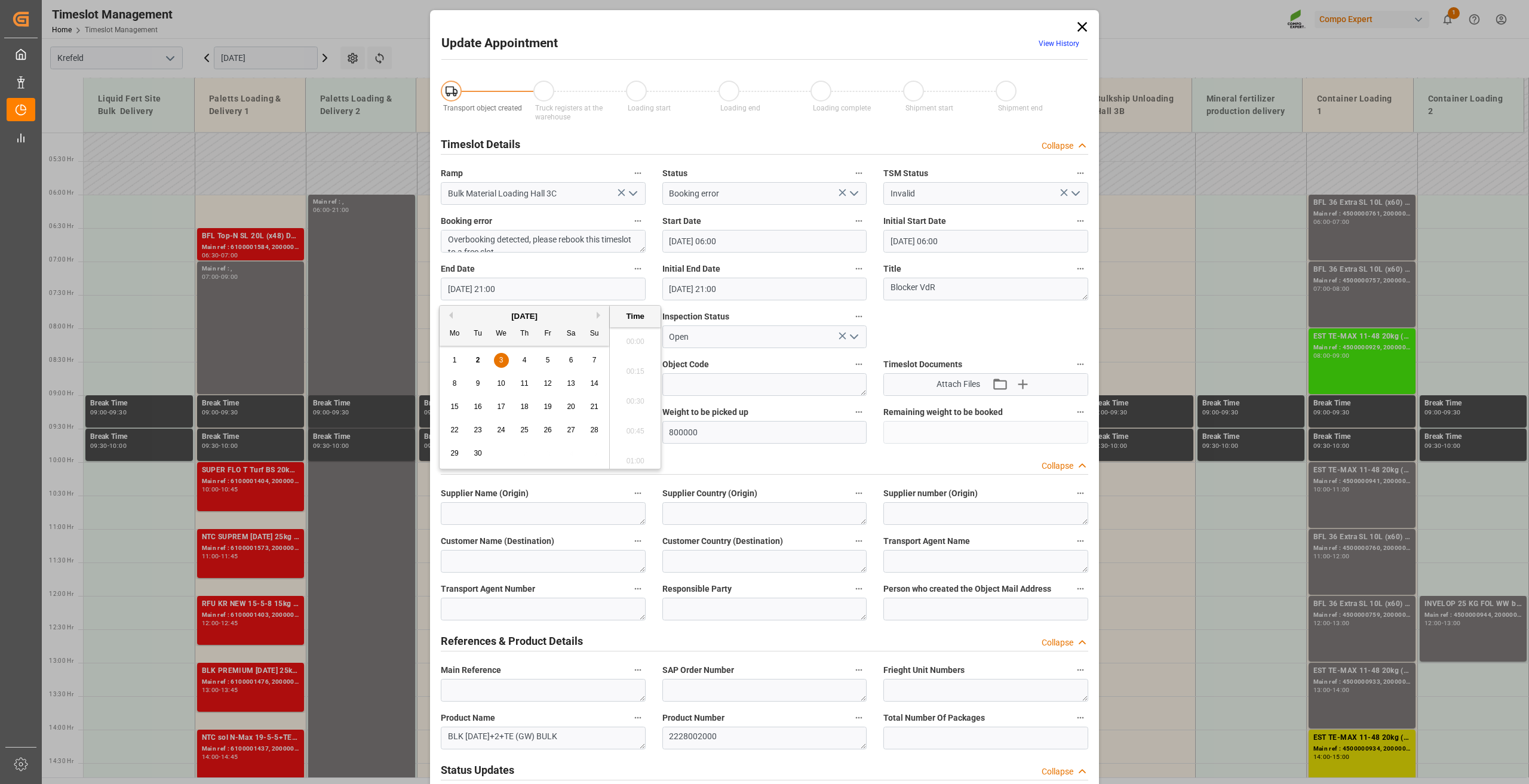
scroll to position [2451, 0]
click at [499, 379] on span "10" at bounding box center [500, 383] width 8 height 9
type input "[DATE] 21:00"
click at [632, 389] on li "21:00" at bounding box center [636, 397] width 51 height 30
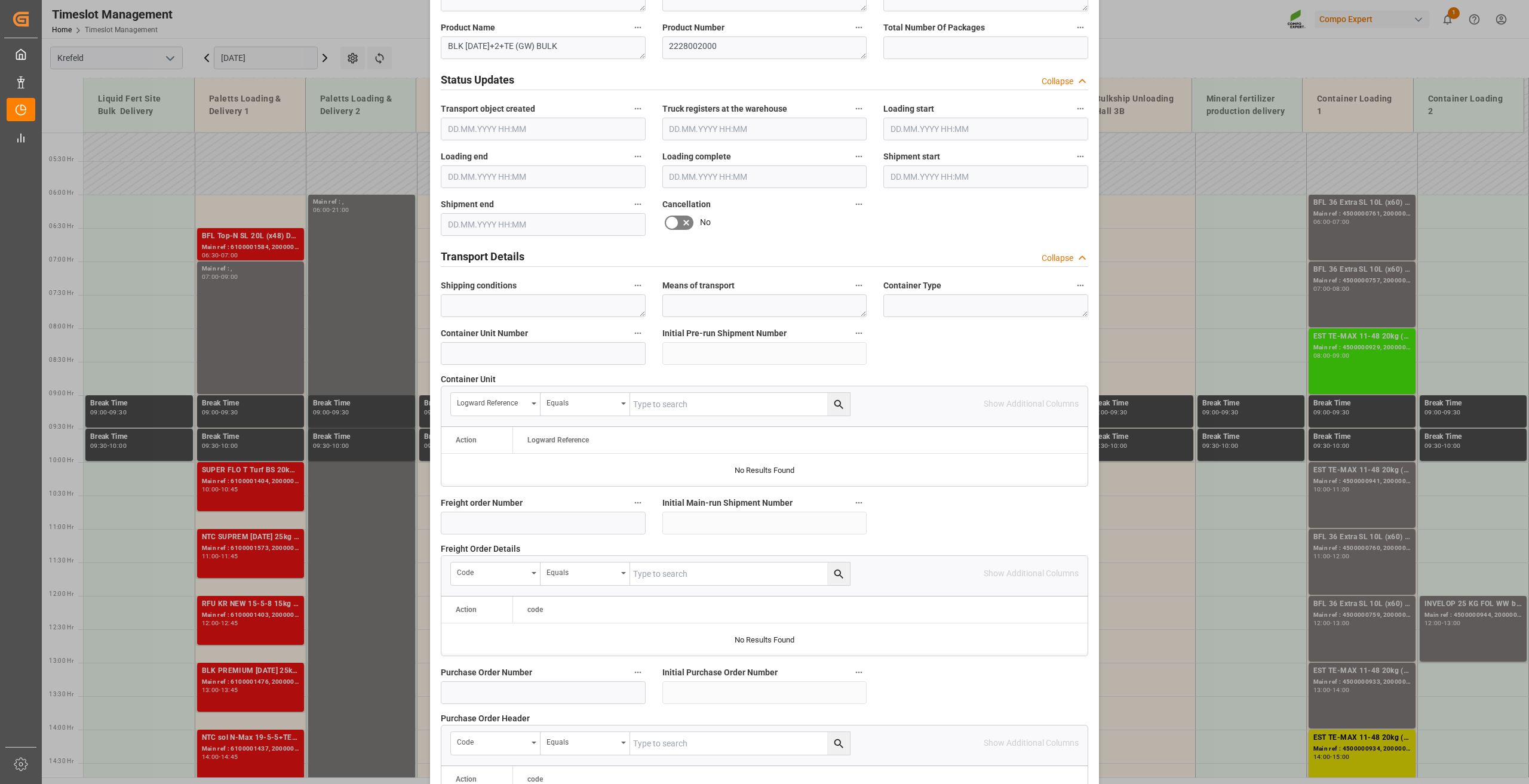
scroll to position [872, 0]
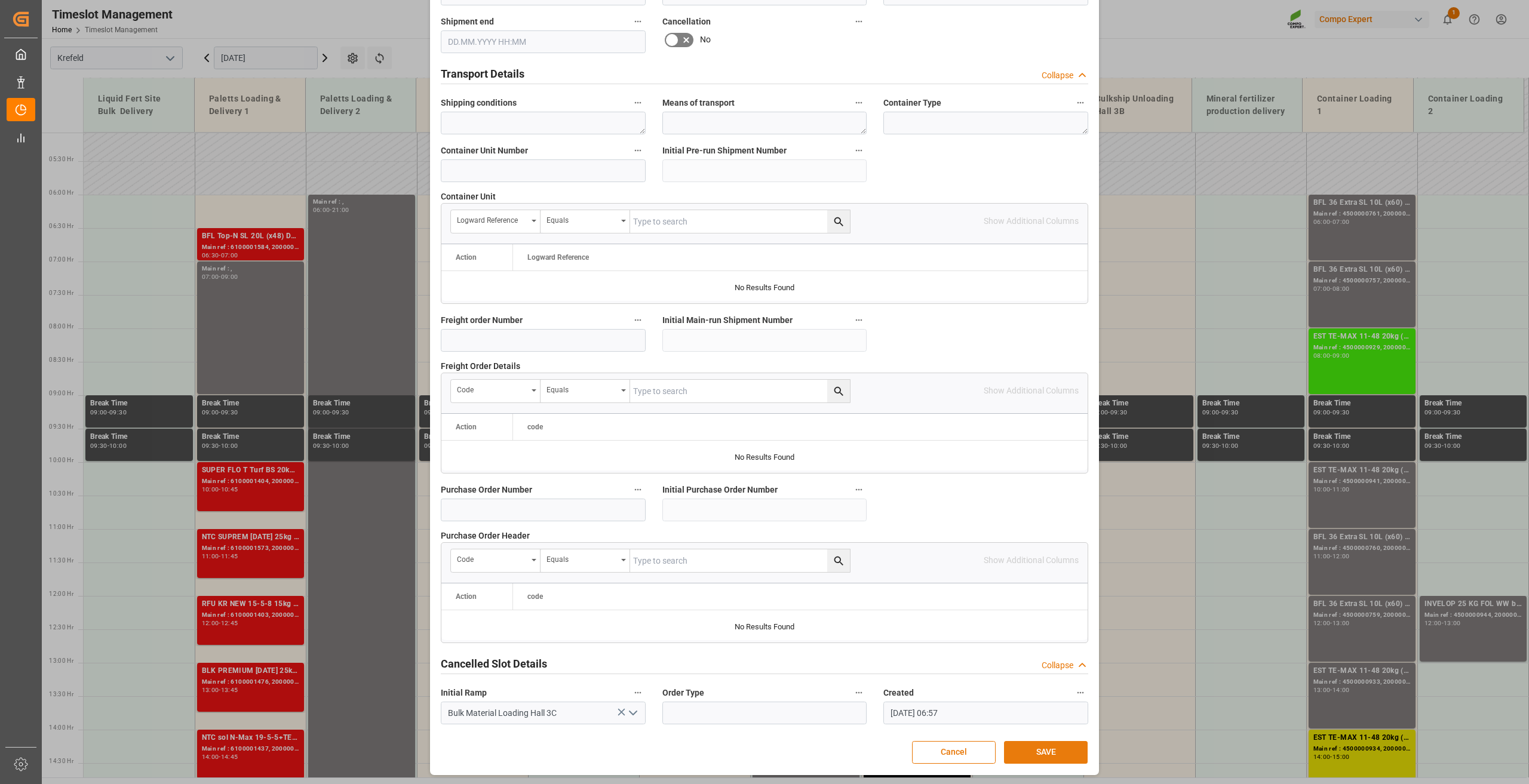
click at [1050, 757] on button "SAVE" at bounding box center [1046, 752] width 83 height 23
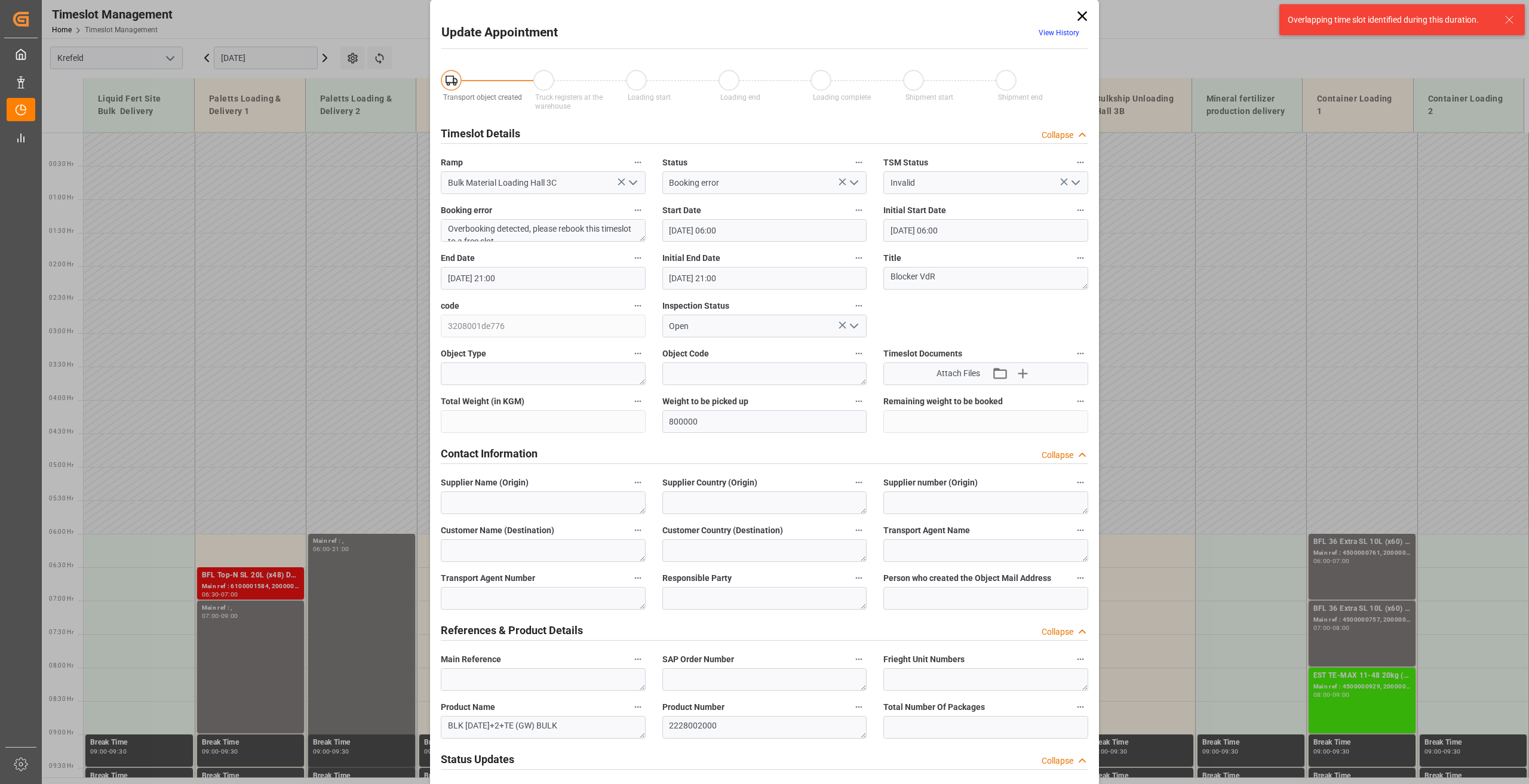
scroll to position [0, 0]
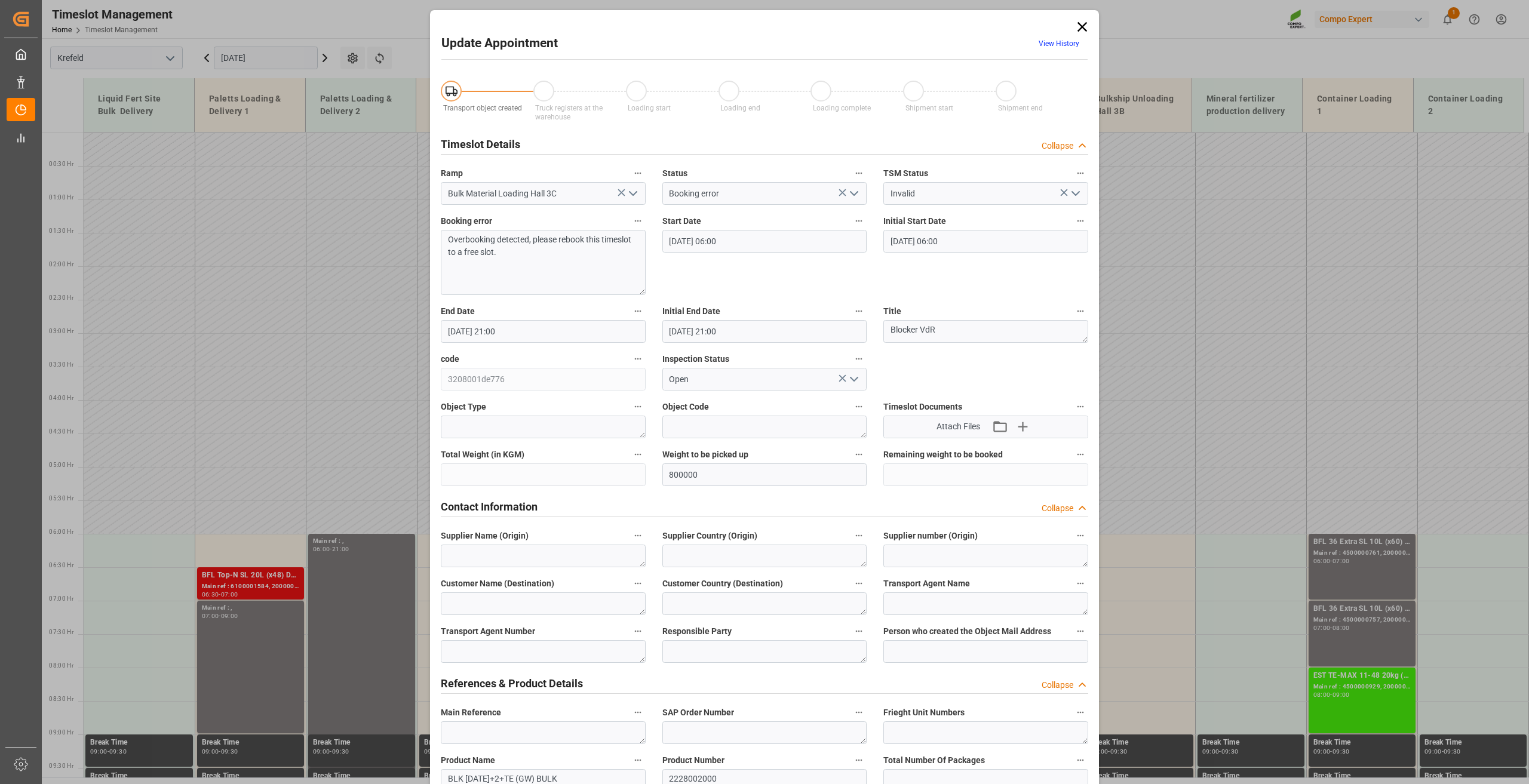
drag, startPoint x: 640, startPoint y: 247, endPoint x: 640, endPoint y: 299, distance: 52.0
click at [640, 295] on textarea "Overbooking detected, please rebook this timeslot to a free slot." at bounding box center [543, 262] width 205 height 65
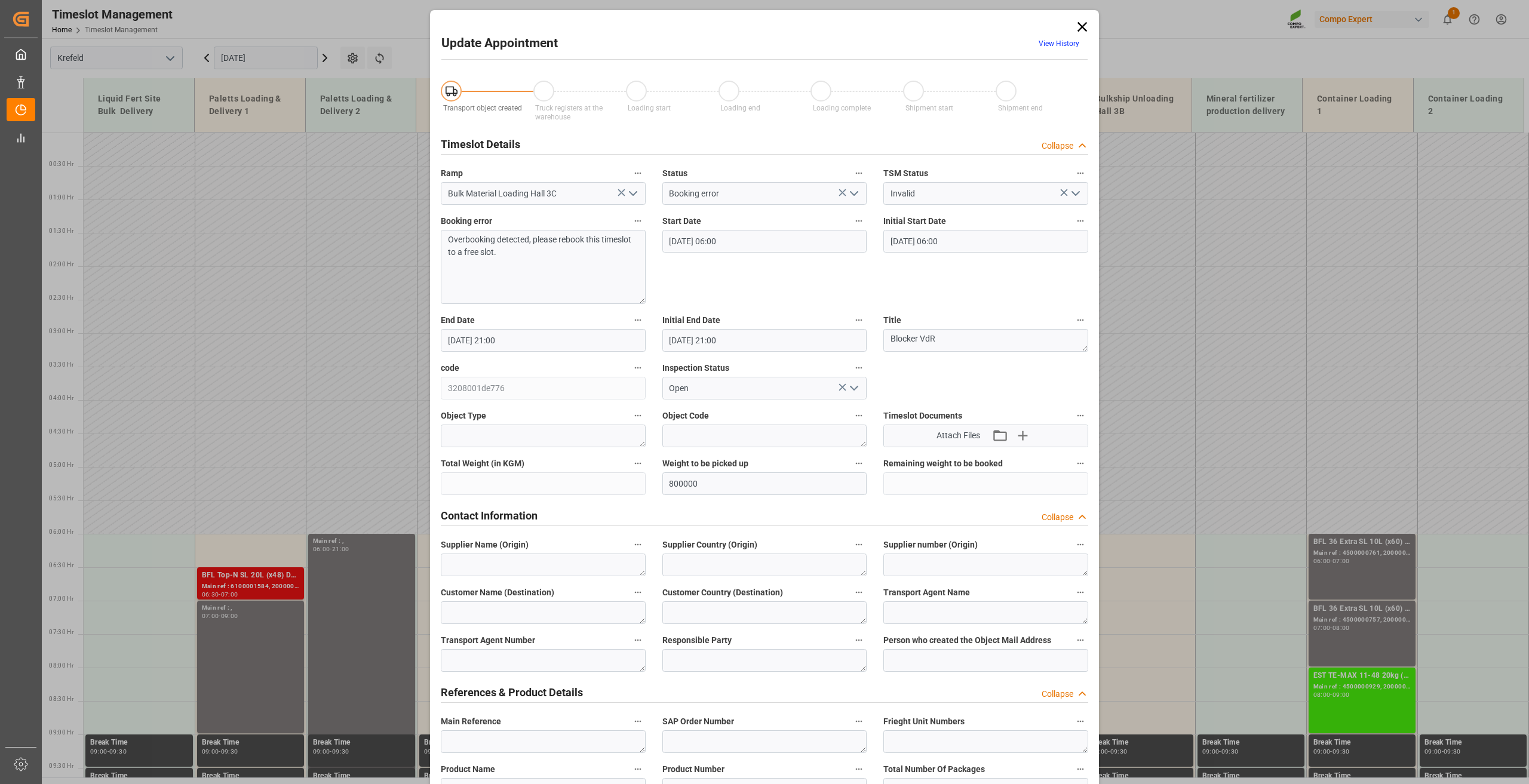
click at [1083, 21] on icon at bounding box center [1082, 27] width 17 height 17
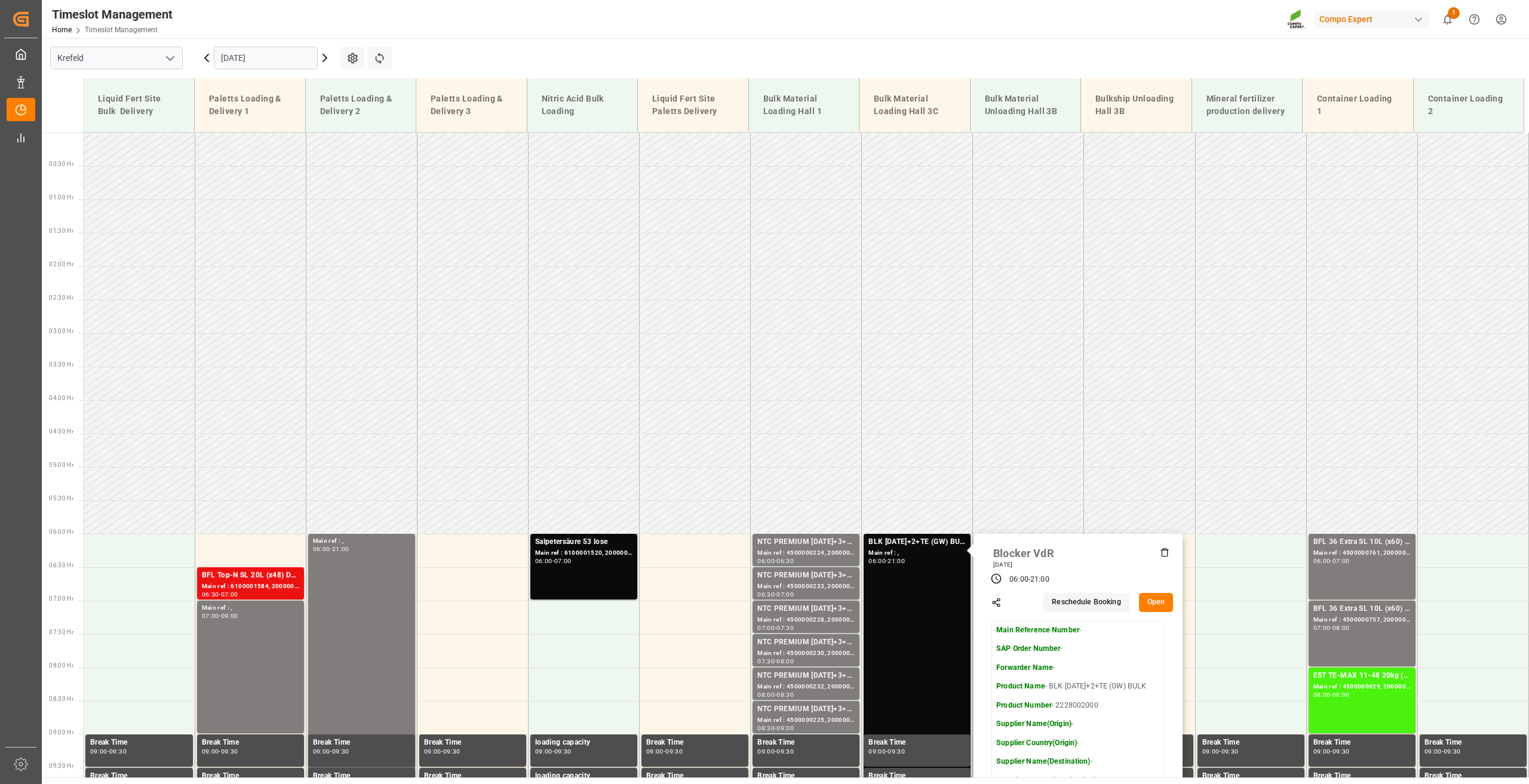
click at [239, 57] on input "[DATE]" at bounding box center [265, 58] width 104 height 23
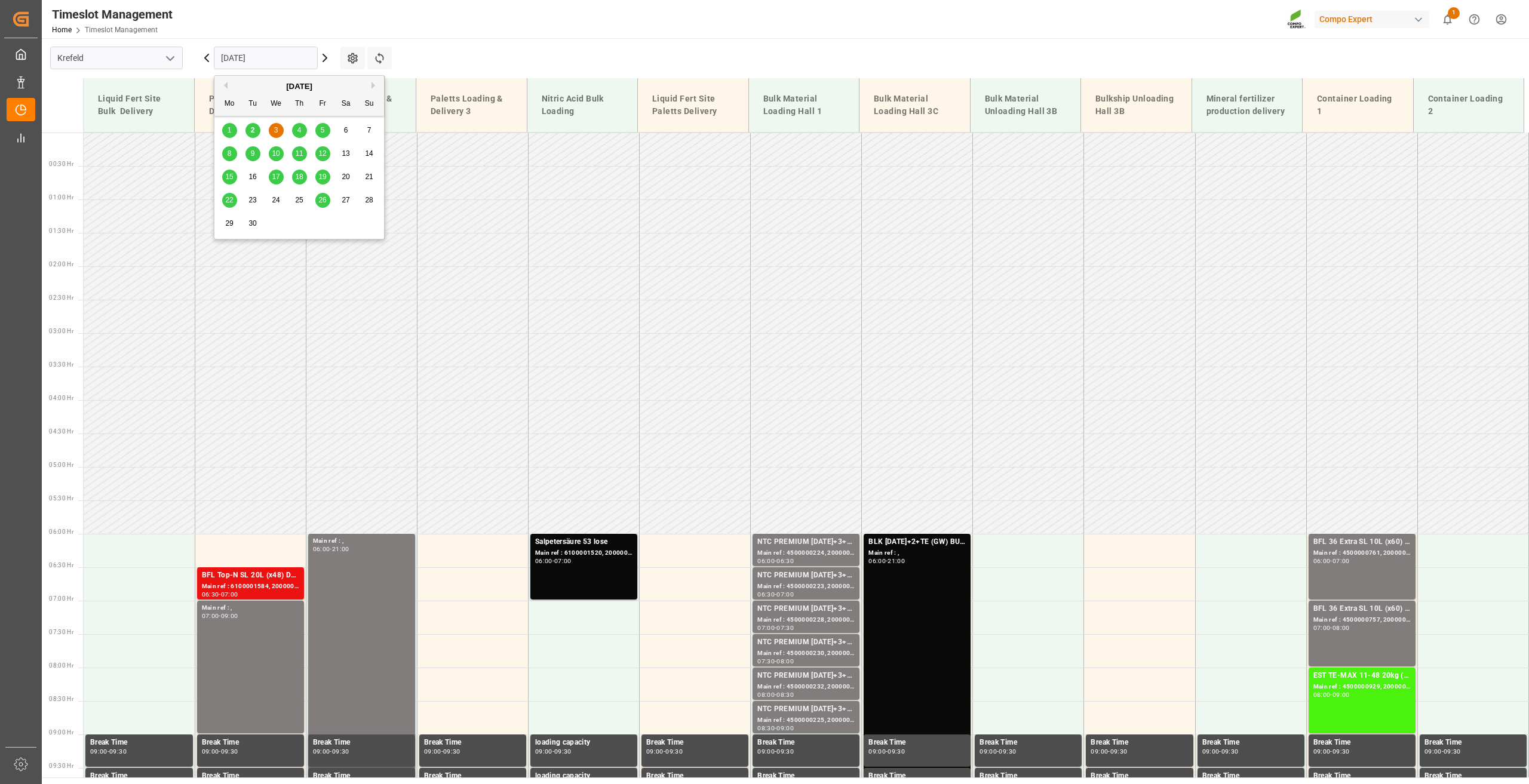
click at [278, 156] on span "10" at bounding box center [275, 153] width 8 height 9
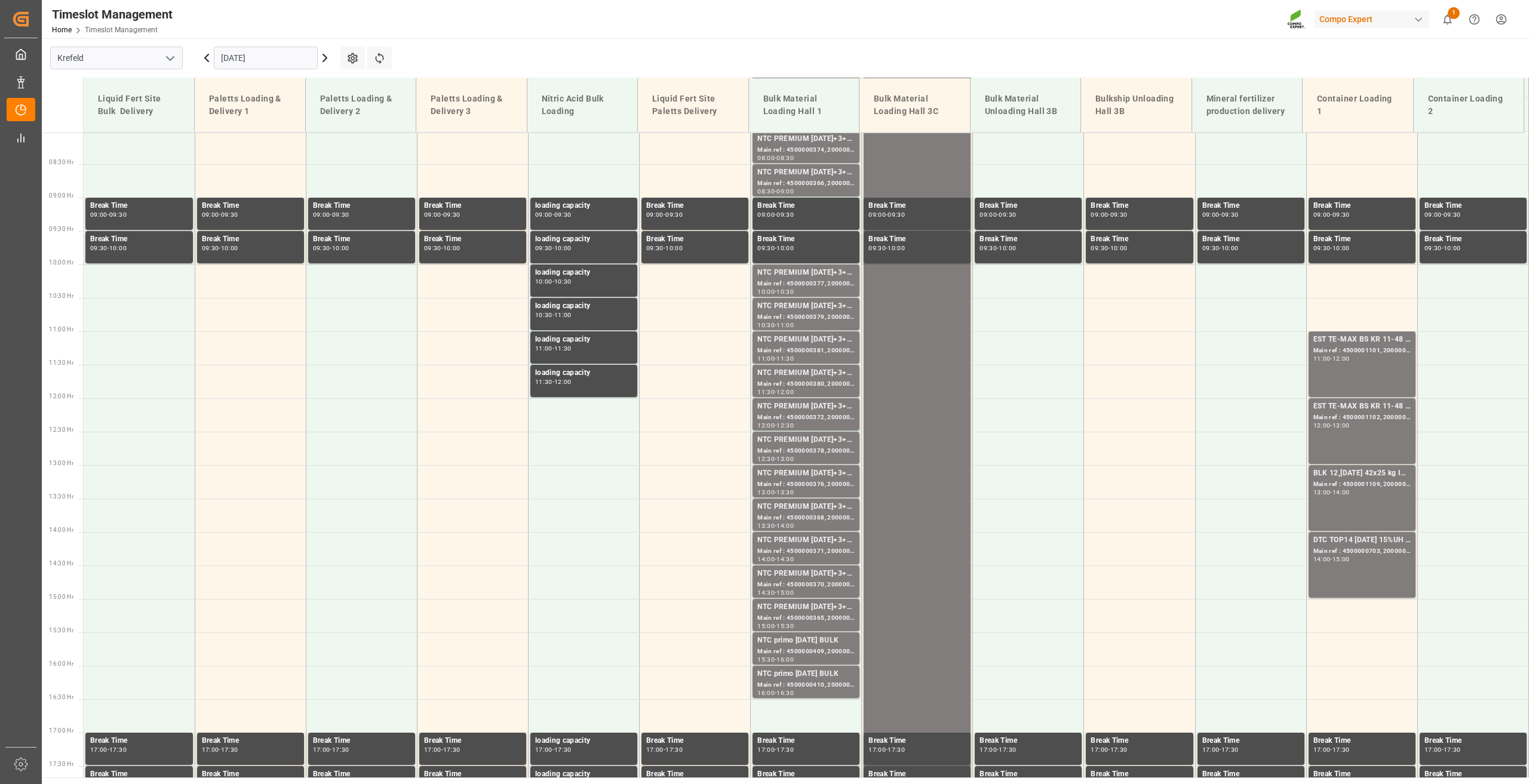
scroll to position [375, 0]
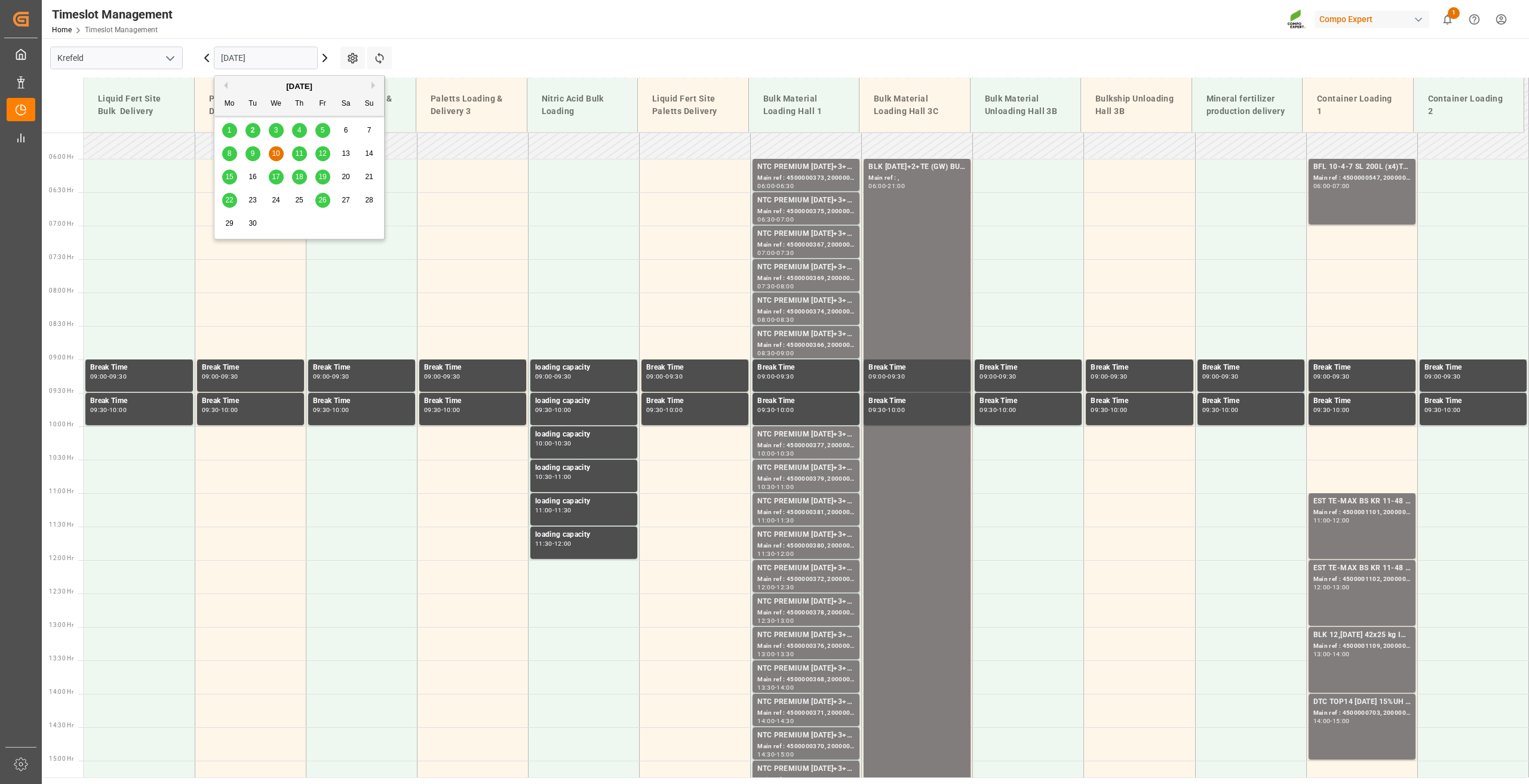
click at [246, 63] on input "[DATE]" at bounding box center [265, 58] width 104 height 23
click at [276, 129] on span "3" at bounding box center [276, 130] width 4 height 9
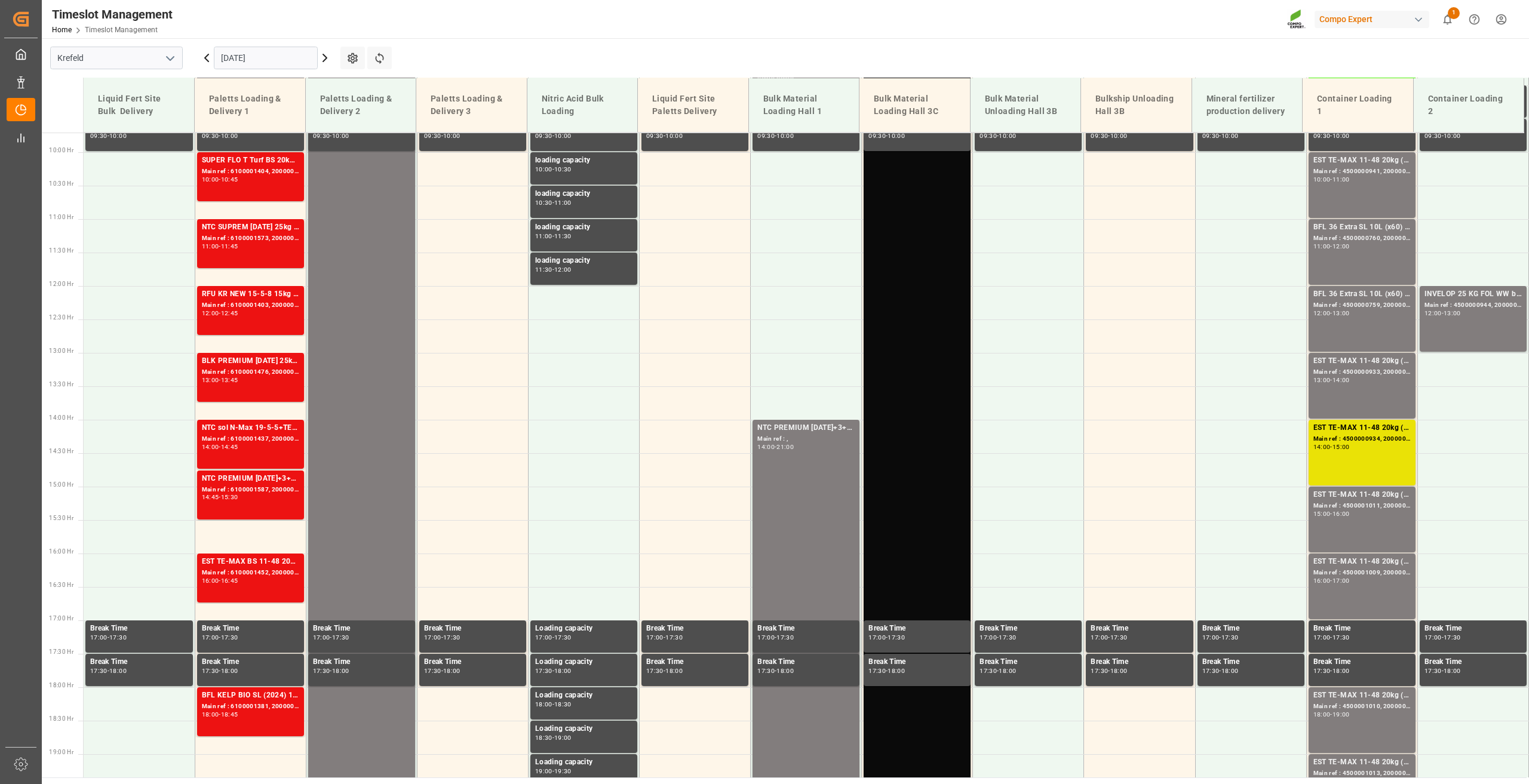
scroll to position [673, 0]
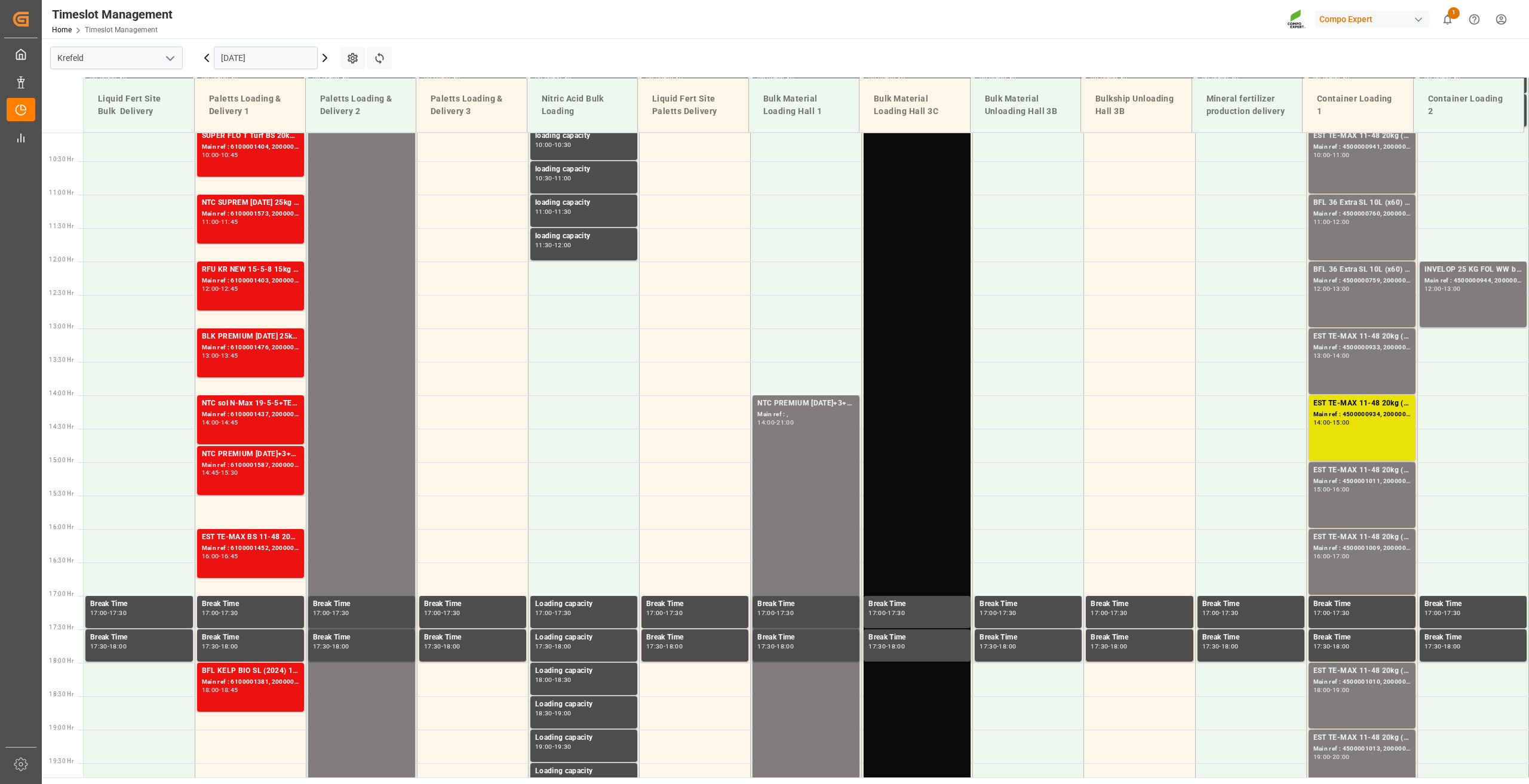
click at [927, 376] on div "BLK [DATE]+2+TE (GW) BULK Main ref : , 06:00 - 21:00" at bounding box center [917, 361] width 97 height 997
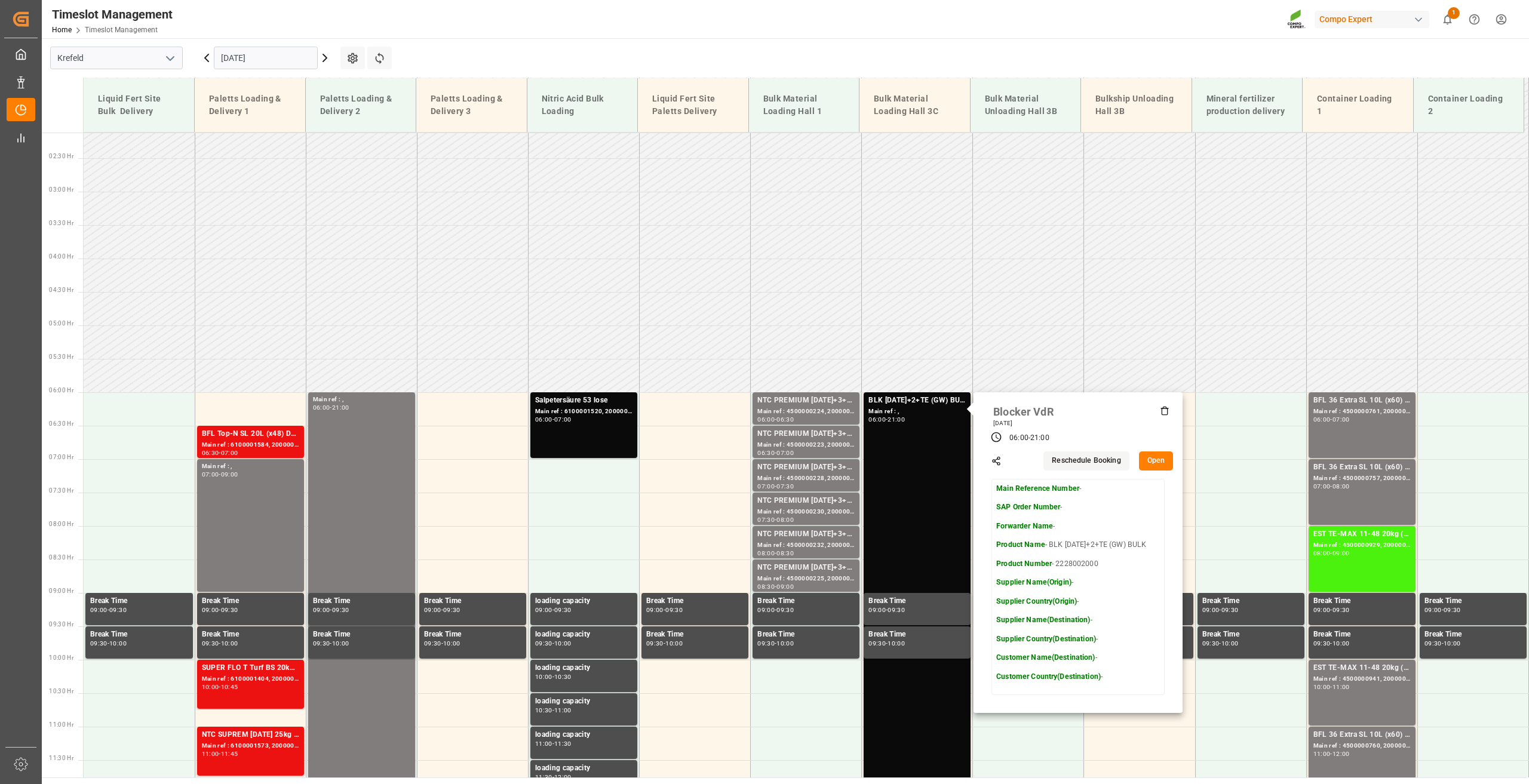
scroll to position [17, 0]
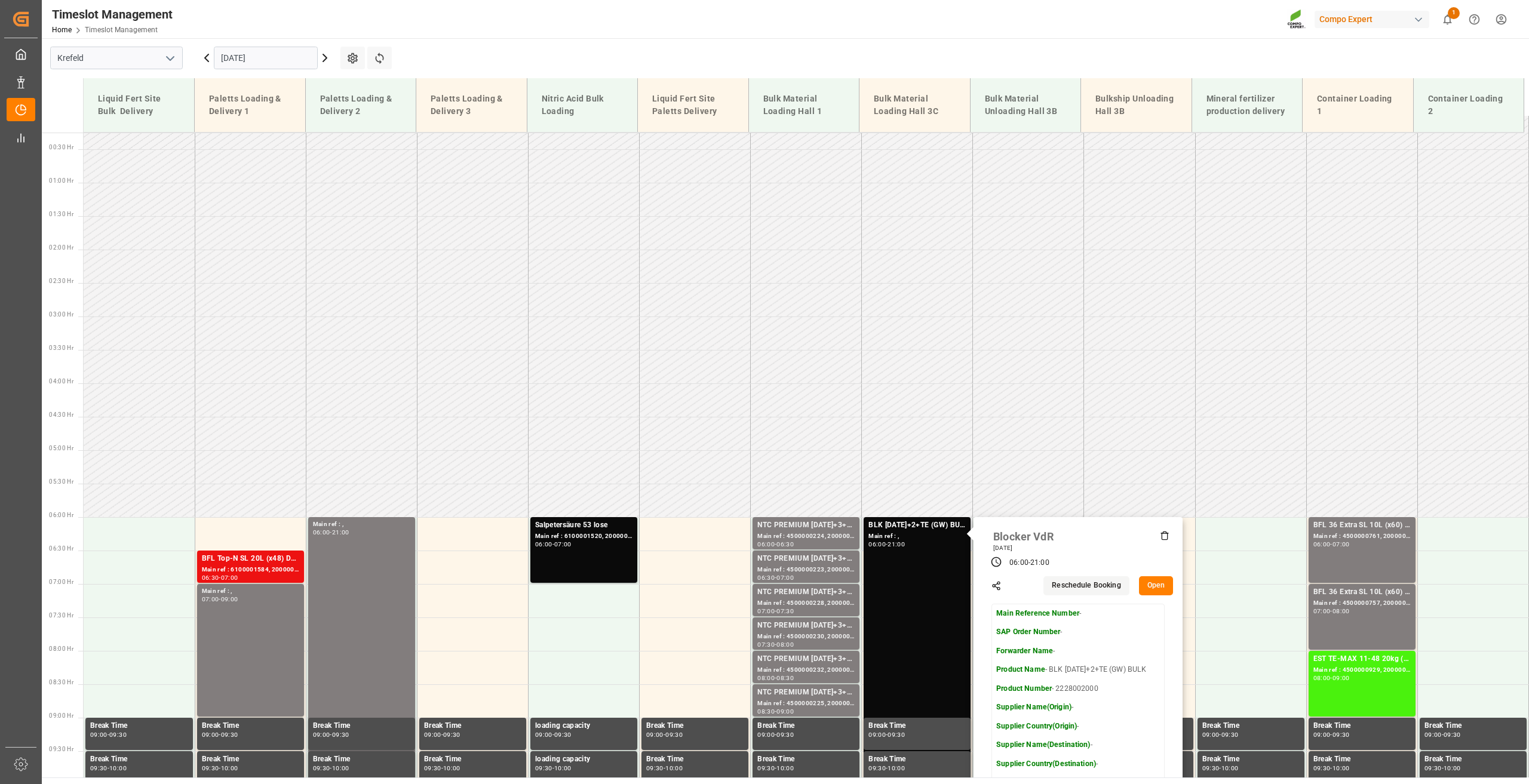
click at [1151, 582] on button "Open" at bounding box center [1156, 585] width 35 height 19
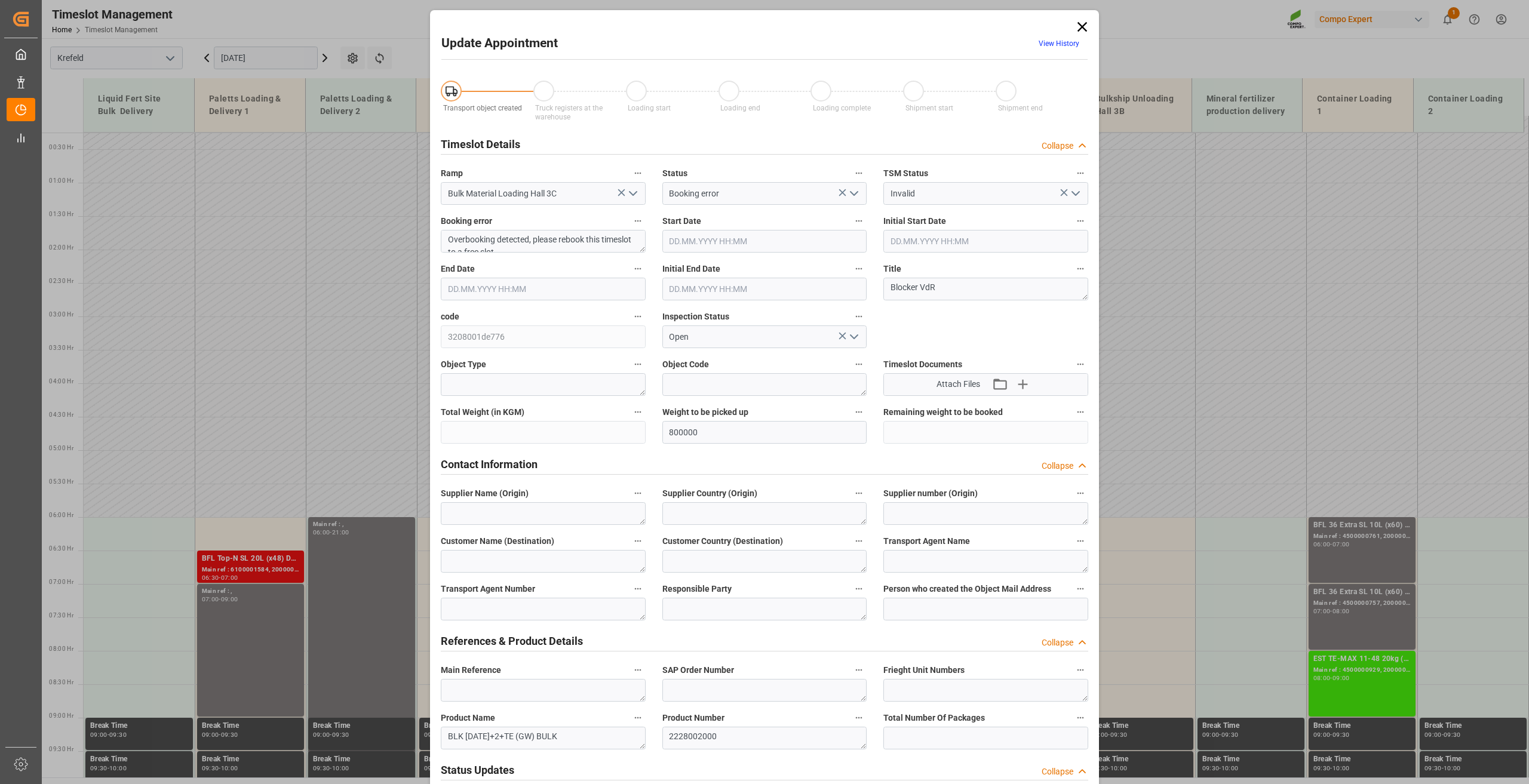
type input "800000"
type input "[DATE] 06:00"
type input "[DATE] 21:00"
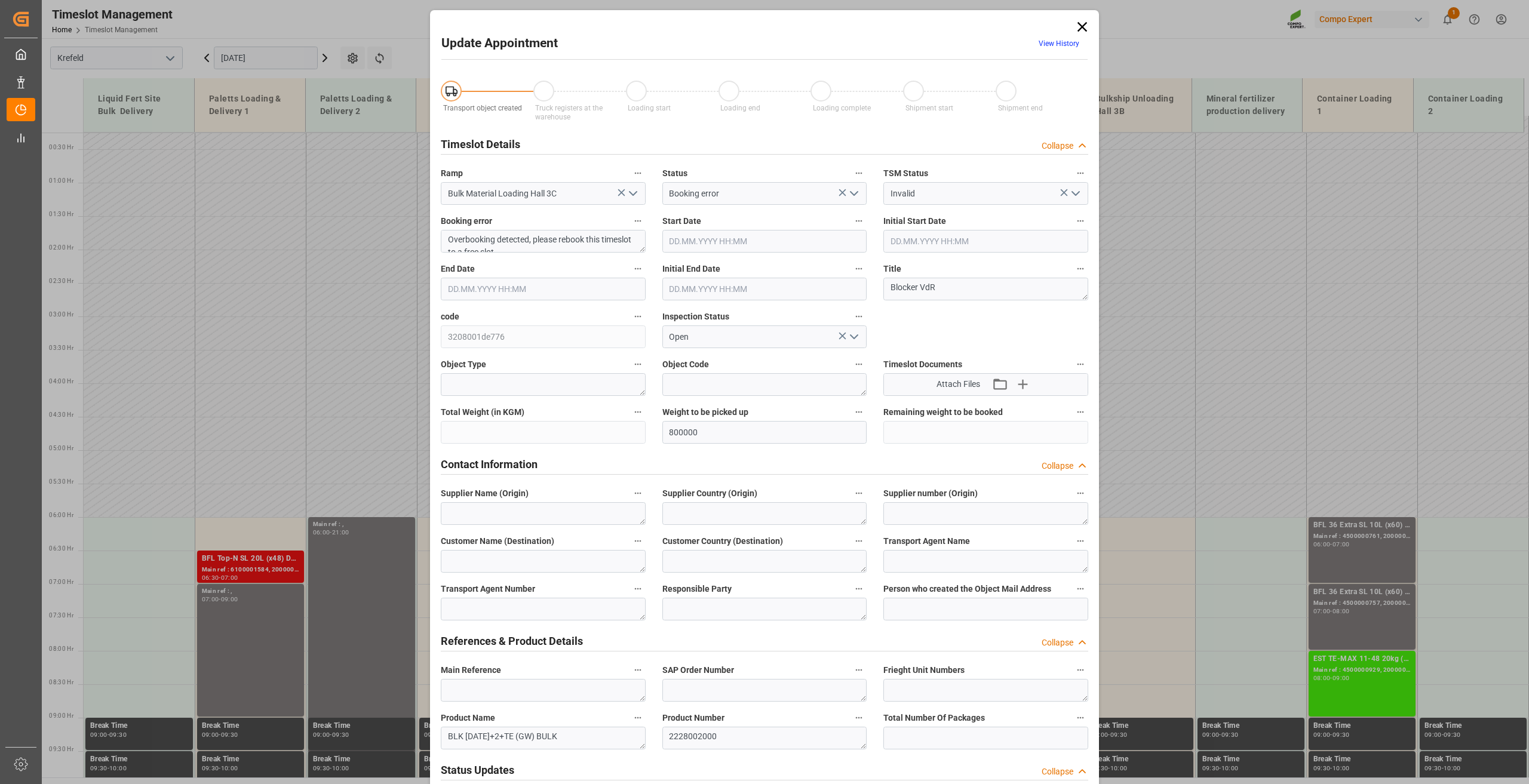
type input "[DATE] 06:57"
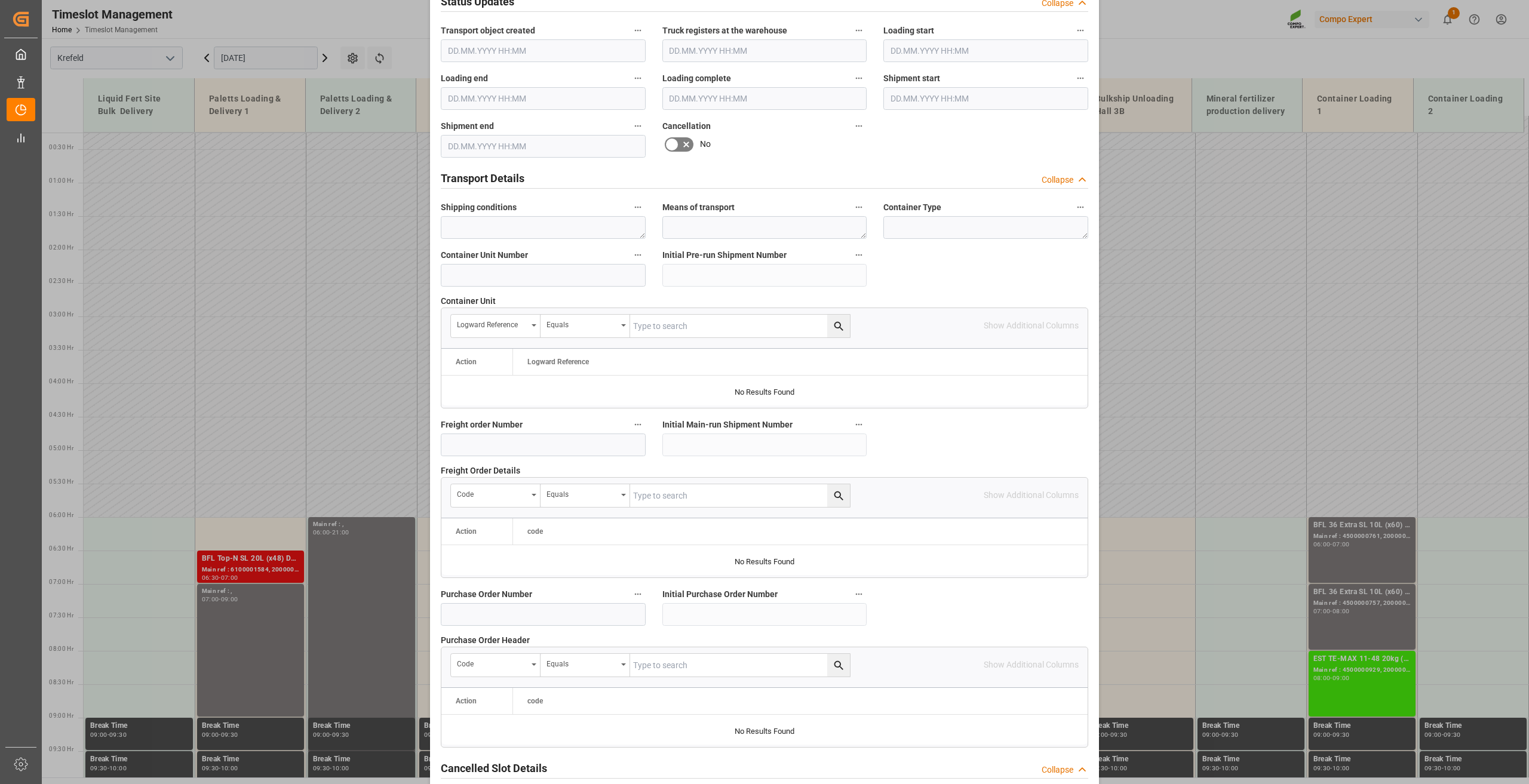
scroll to position [872, 0]
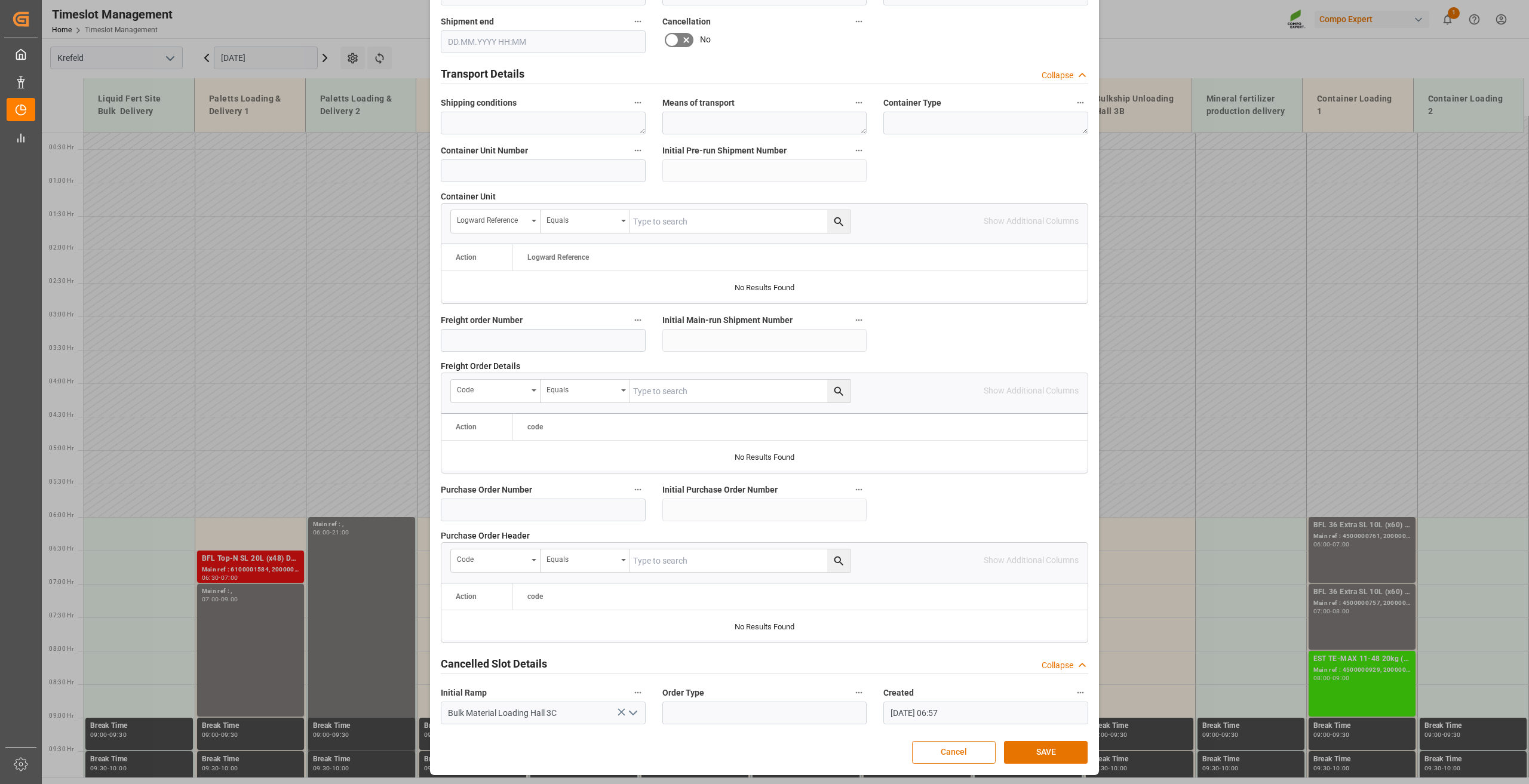
click at [963, 745] on button "Cancel" at bounding box center [954, 752] width 83 height 23
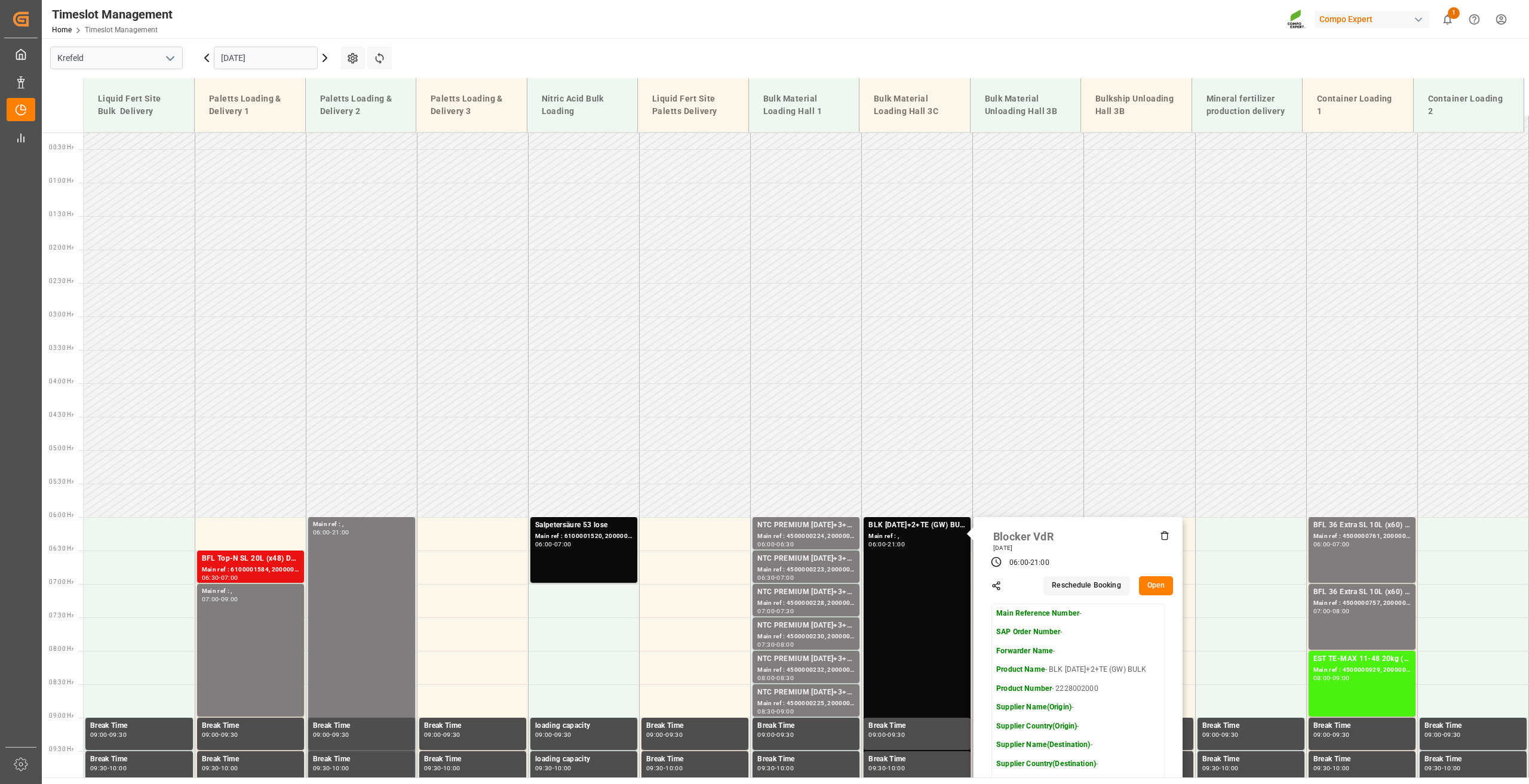
click at [1162, 537] on icon at bounding box center [1164, 535] width 9 height 9
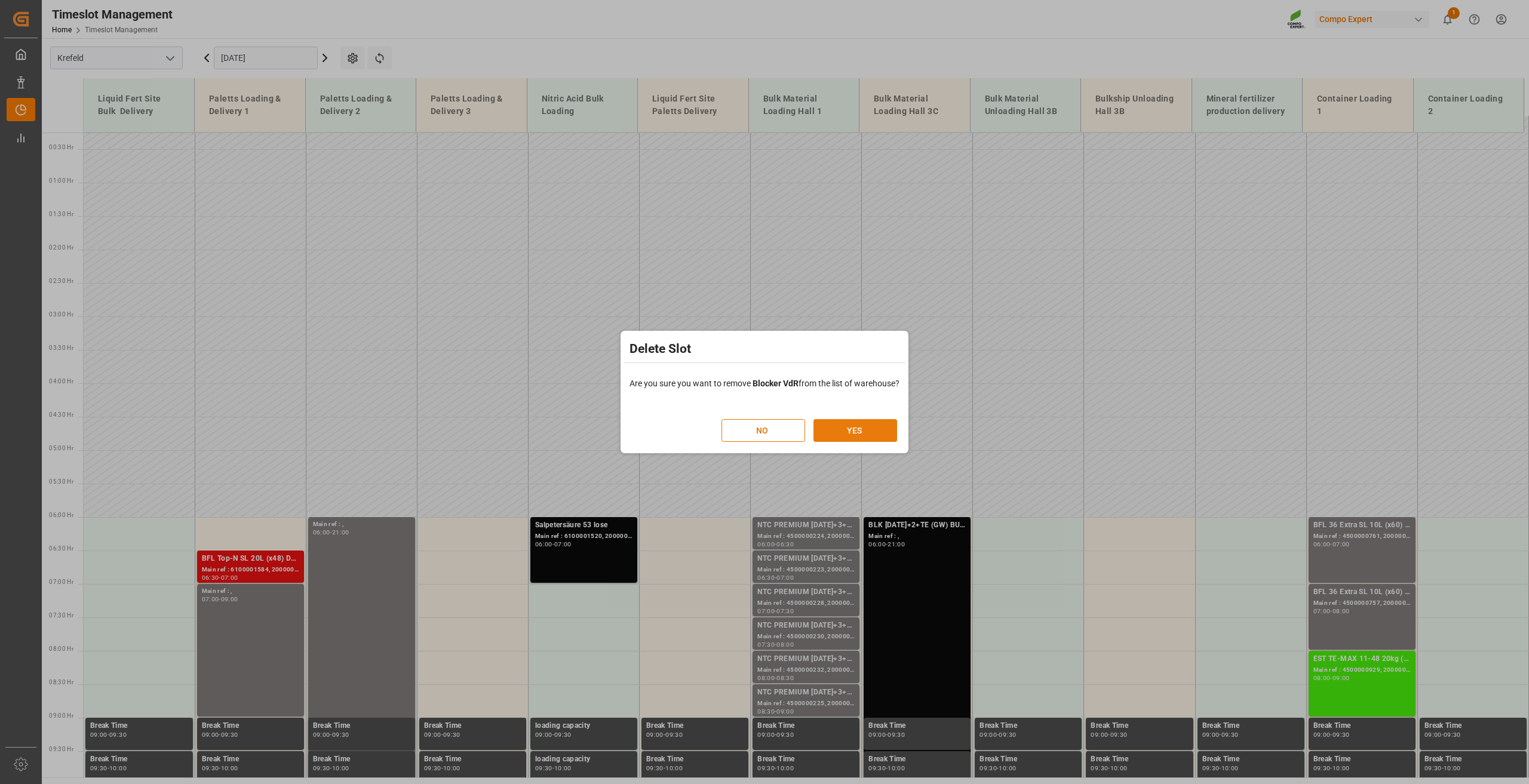
click at [847, 428] on button "YES" at bounding box center [855, 430] width 83 height 23
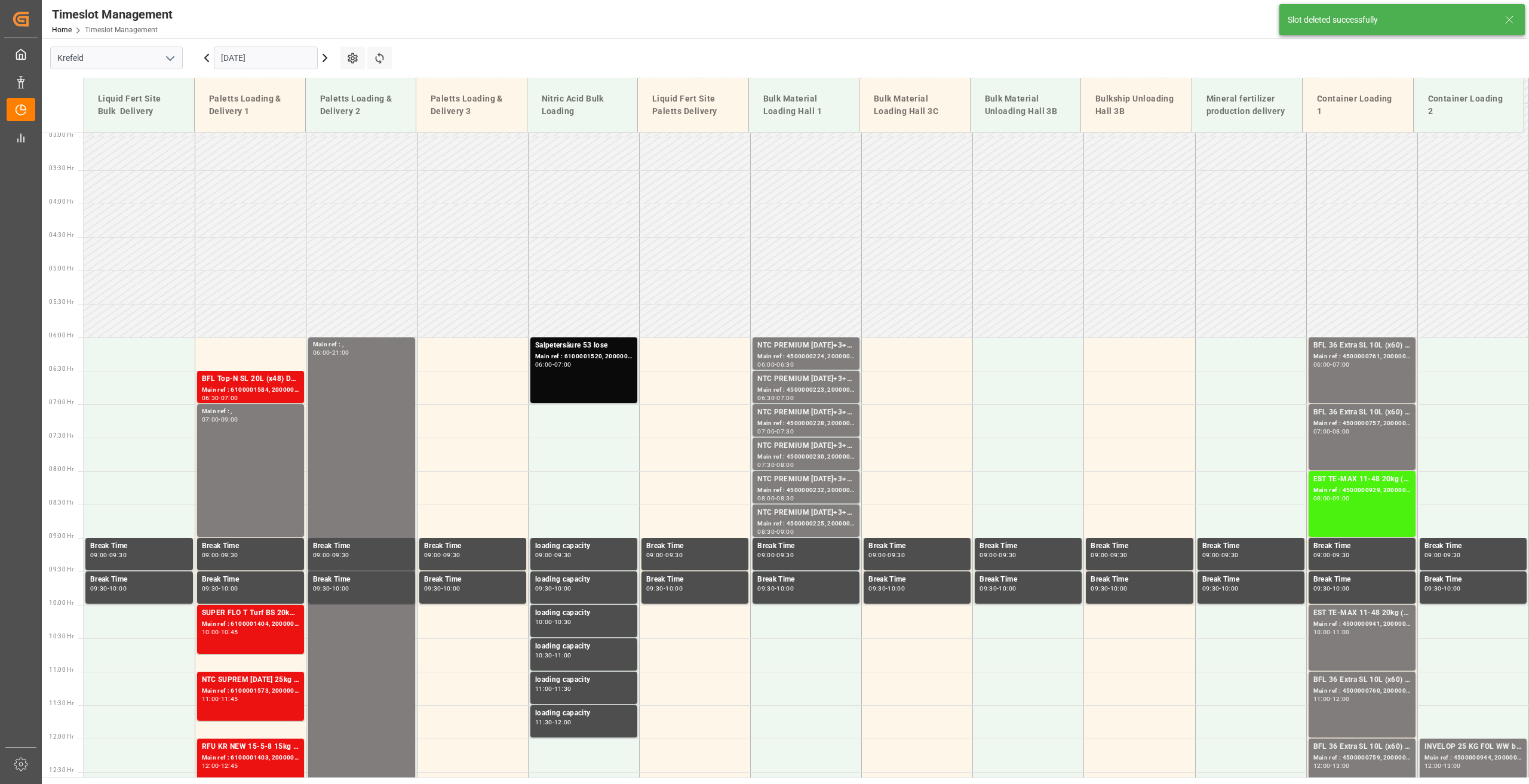
scroll to position [339, 0]
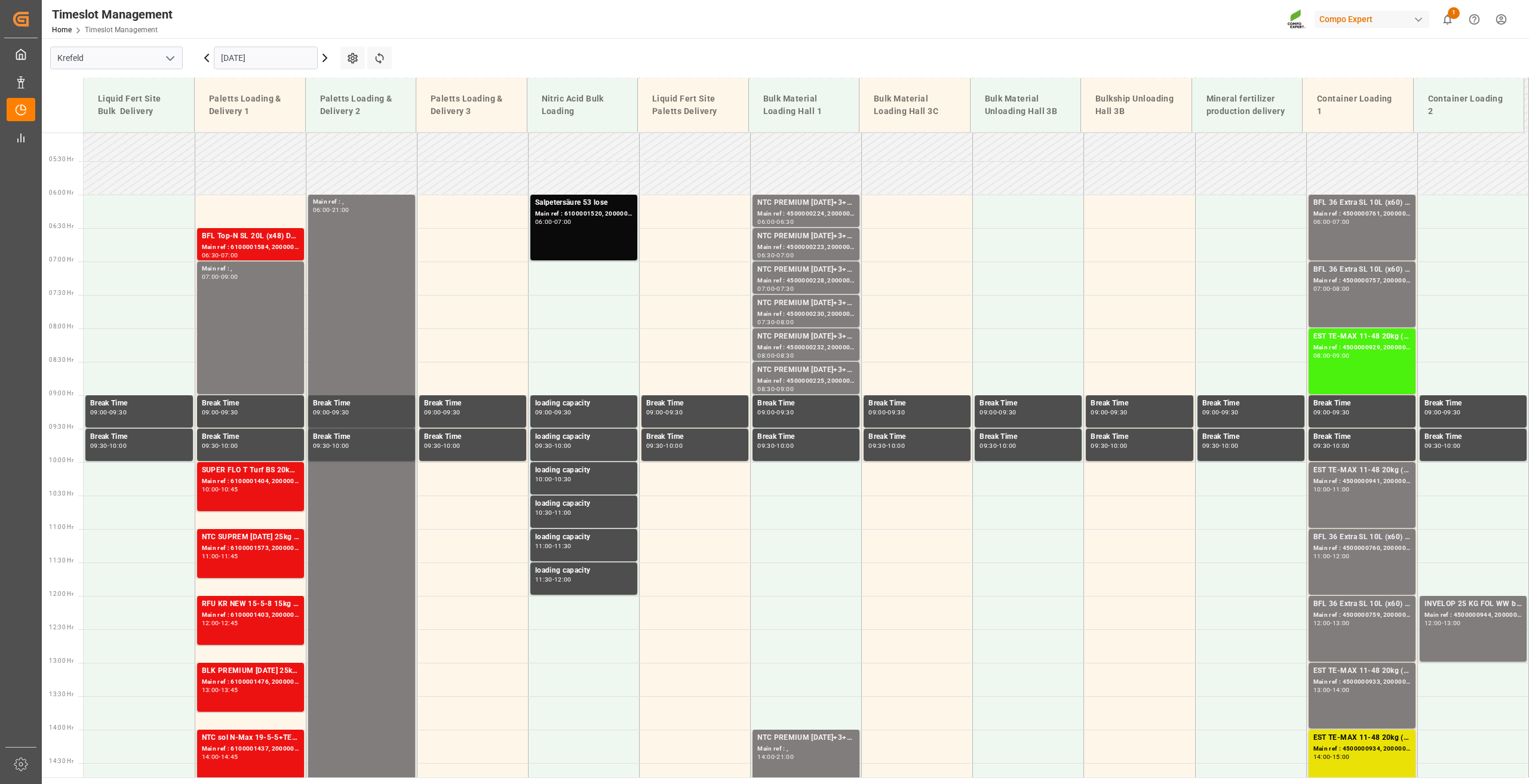
click at [242, 56] on input "[DATE]" at bounding box center [265, 58] width 104 height 23
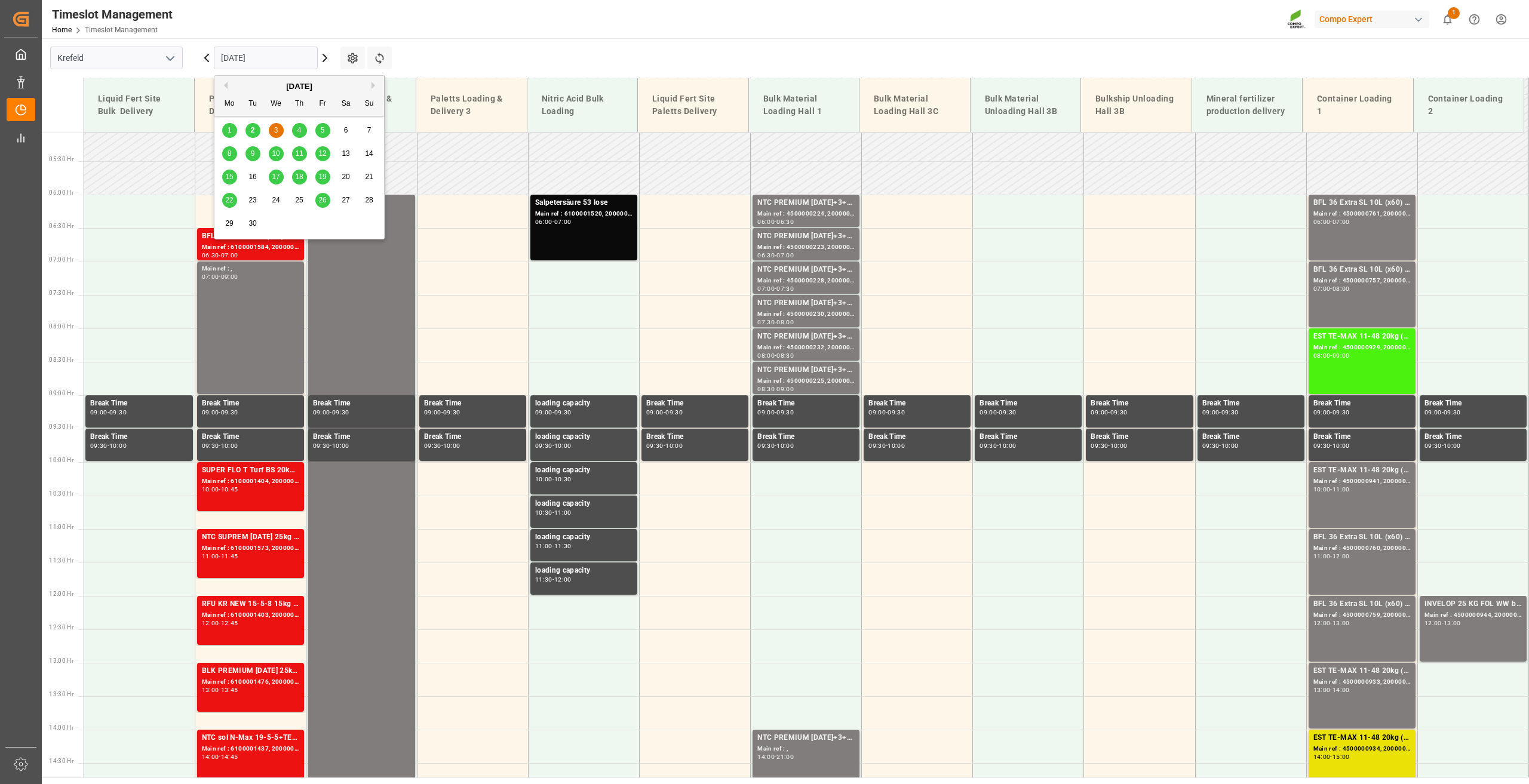
click at [275, 151] on span "10" at bounding box center [275, 153] width 8 height 9
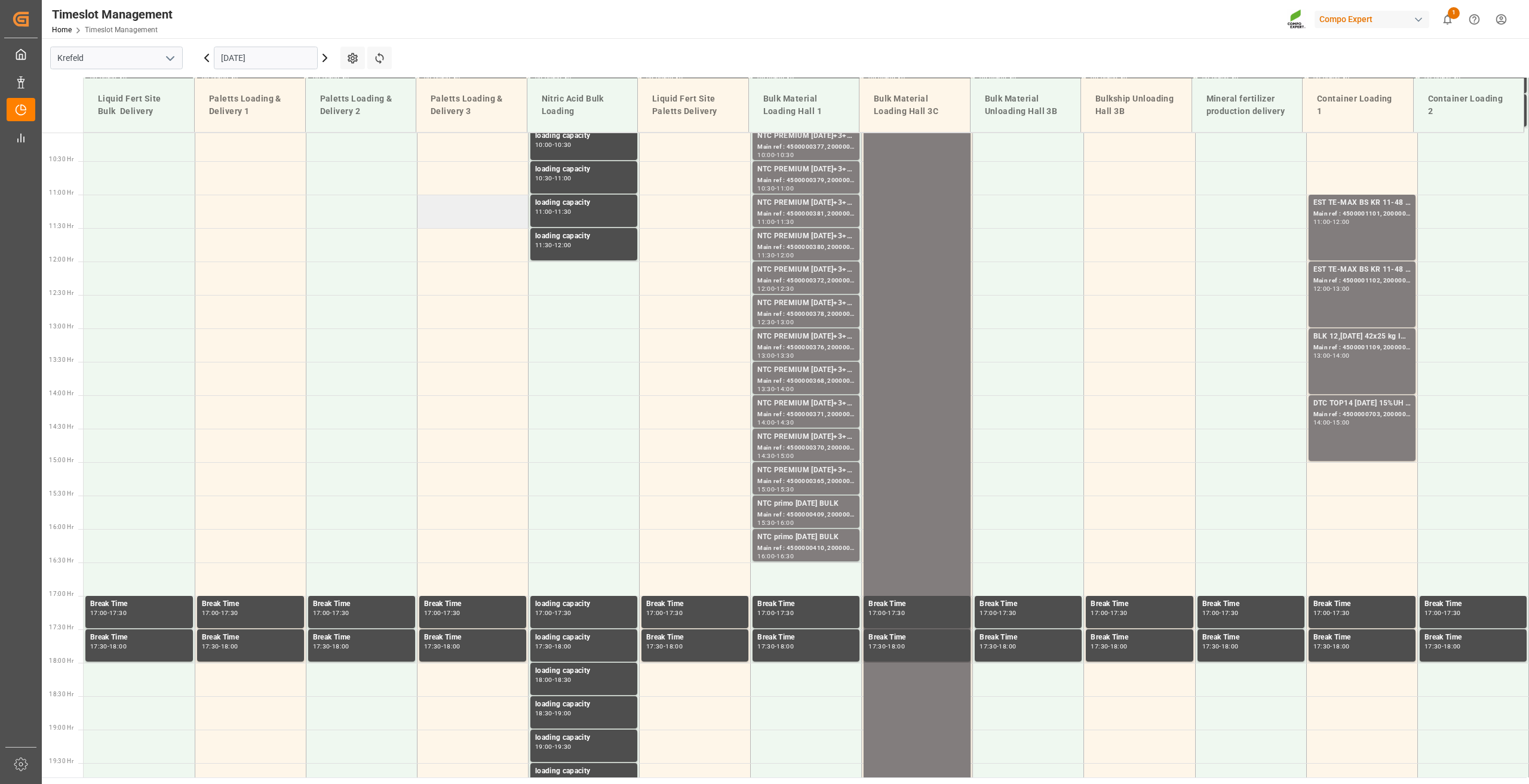
scroll to position [960, 0]
